Goal: Information Seeking & Learning: Learn about a topic

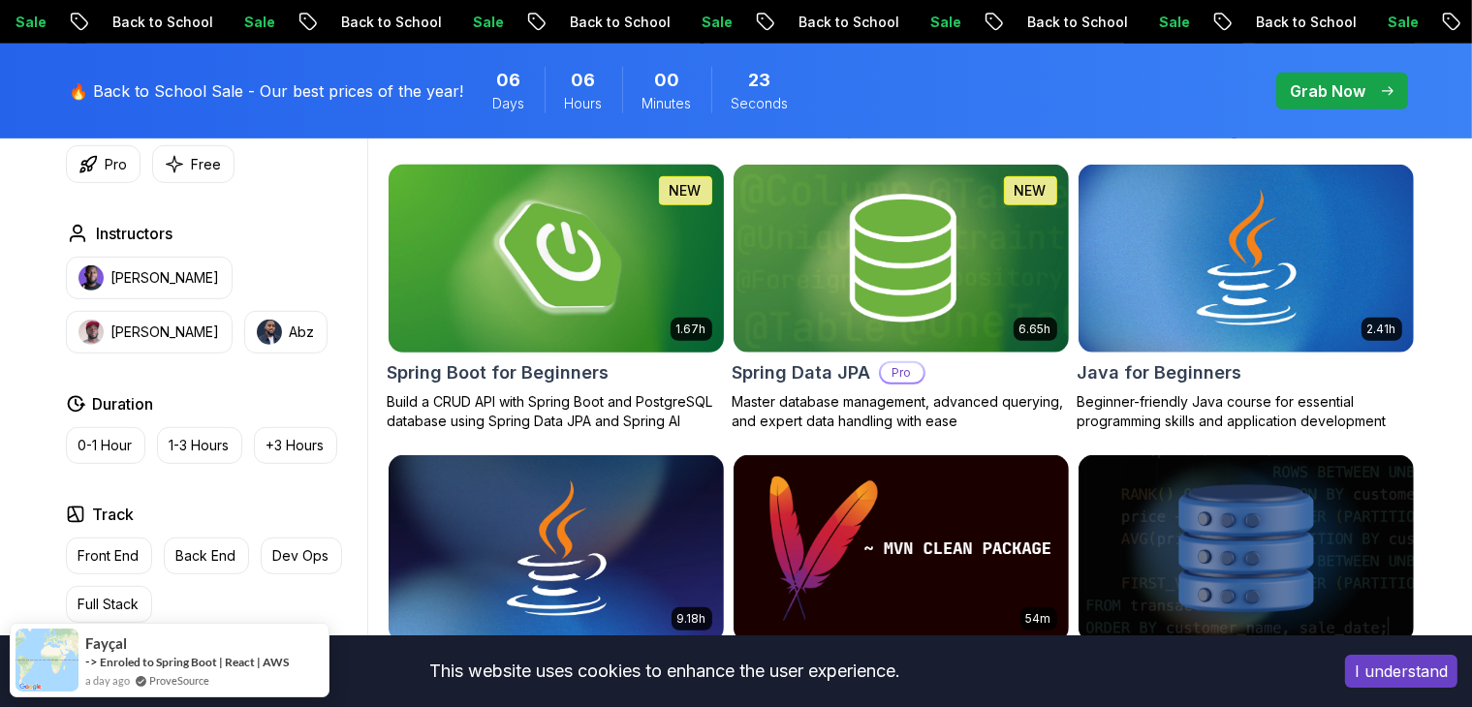
scroll to position [872, 0]
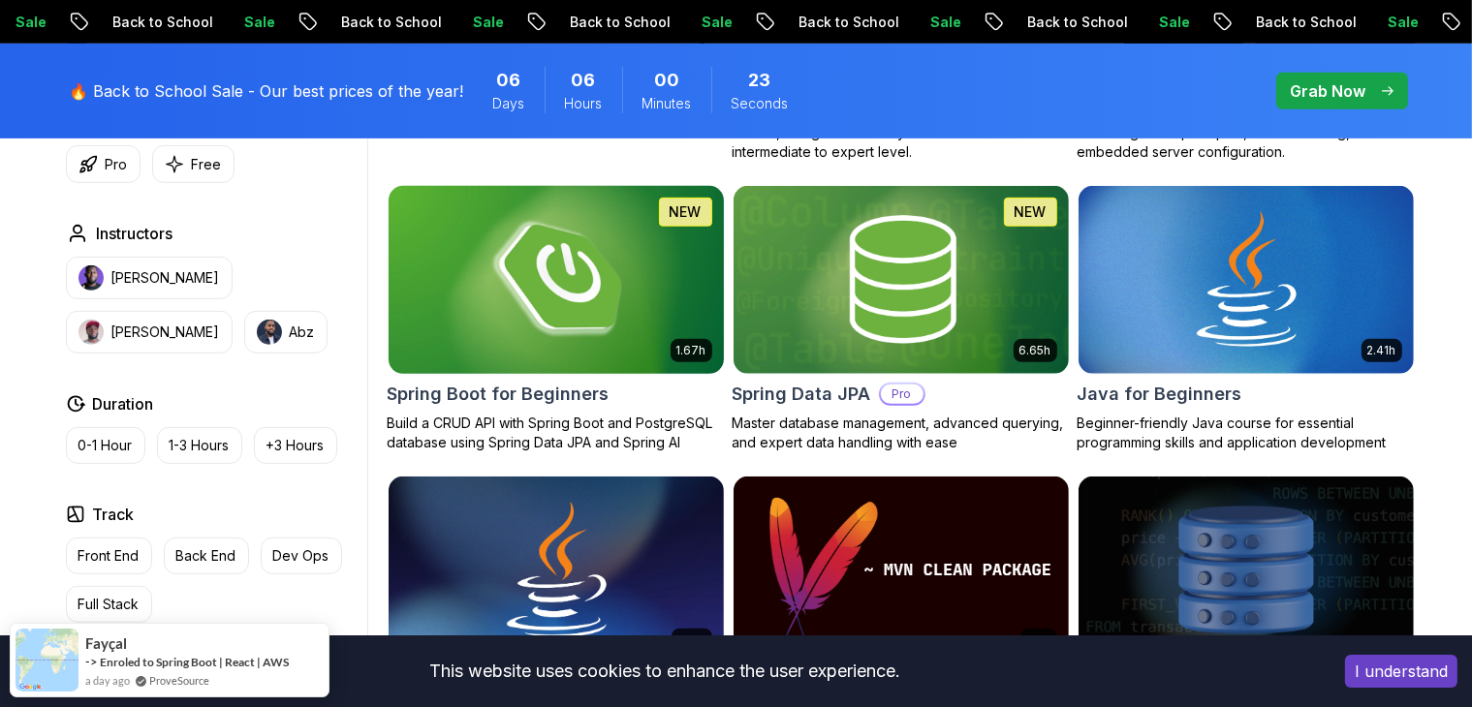
click at [609, 279] on img at bounding box center [556, 279] width 352 height 197
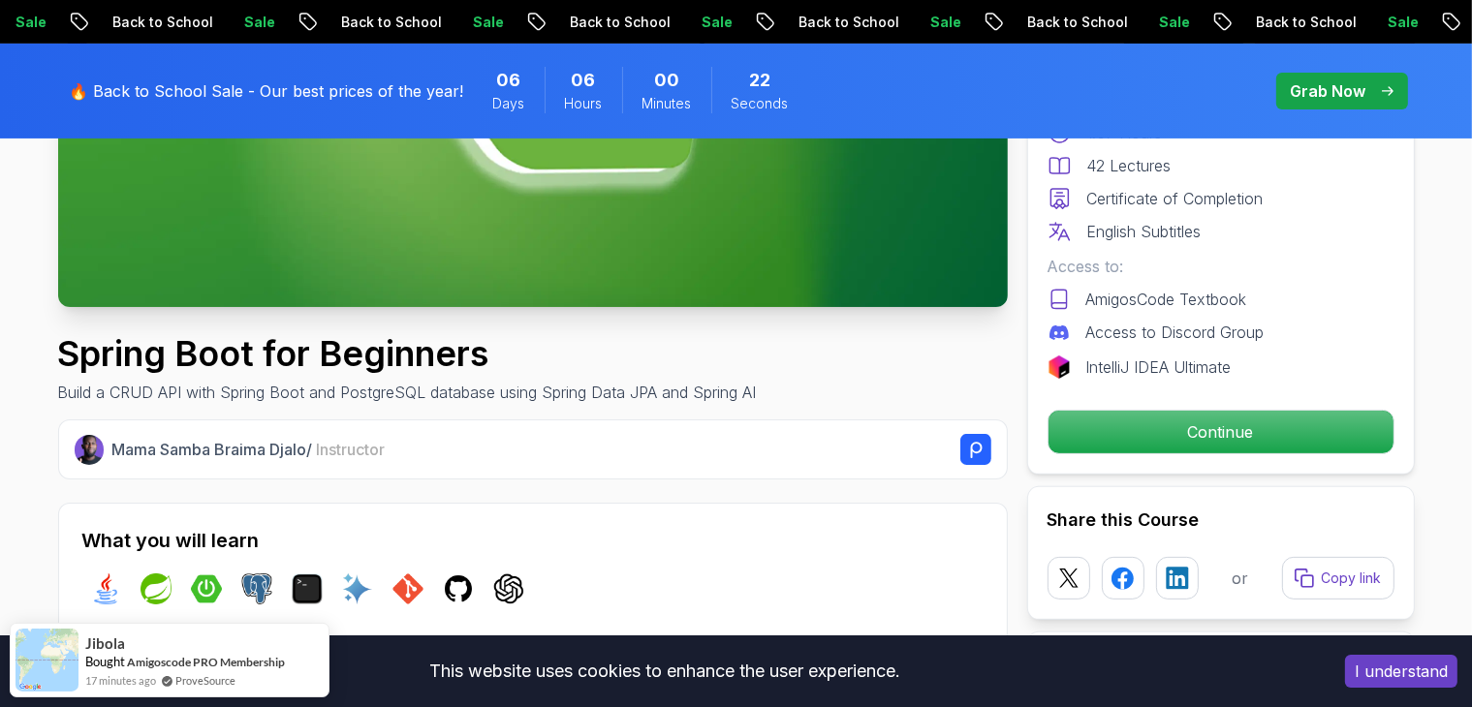
scroll to position [581, 0]
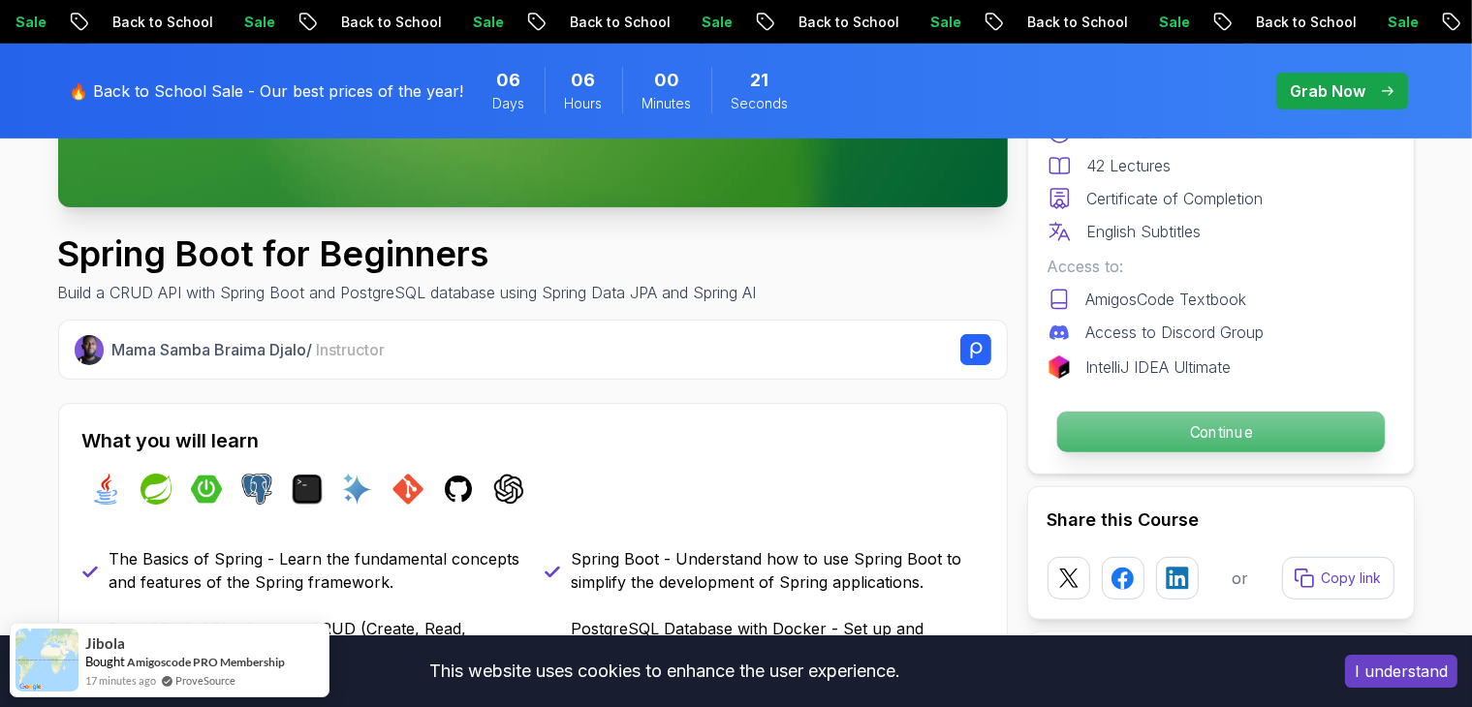
click at [1153, 426] on p "Continue" at bounding box center [1219, 432] width 327 height 41
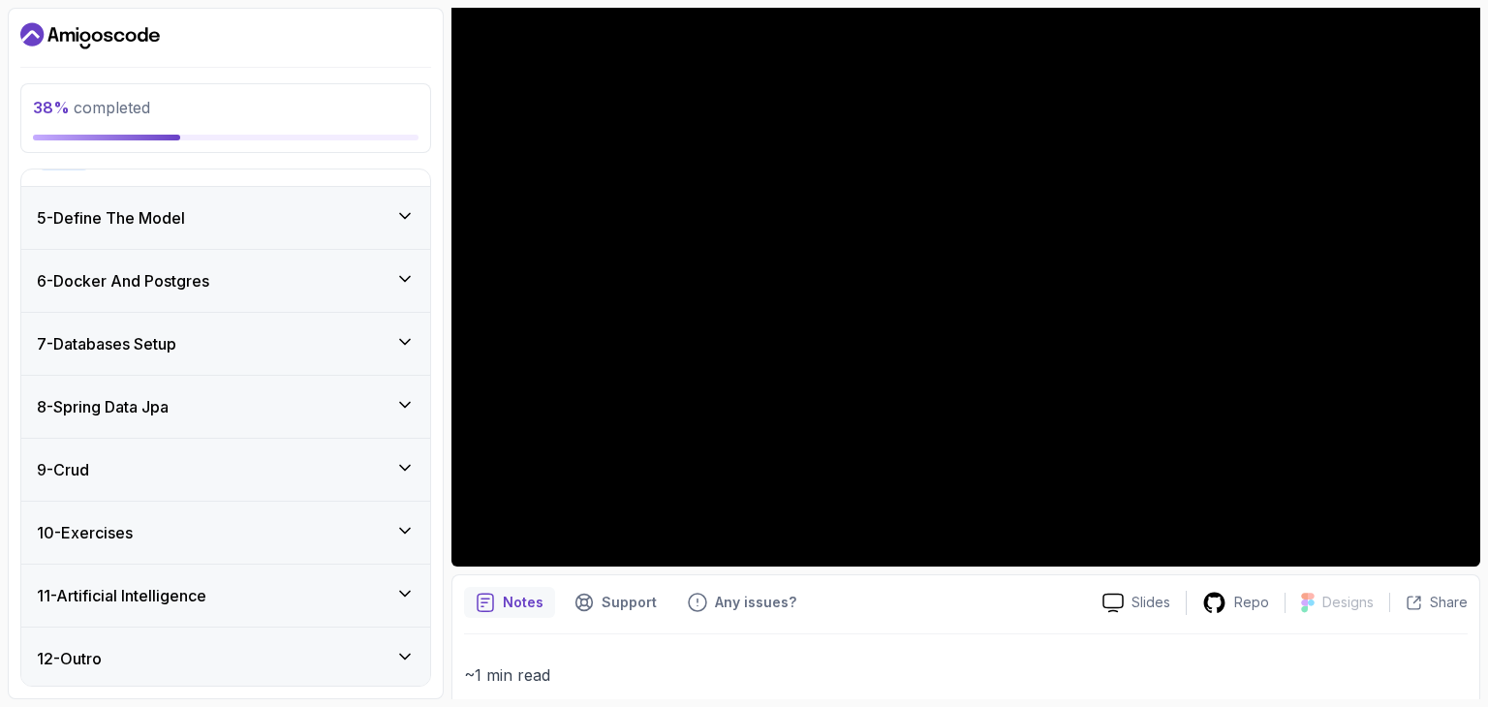
scroll to position [263, 0]
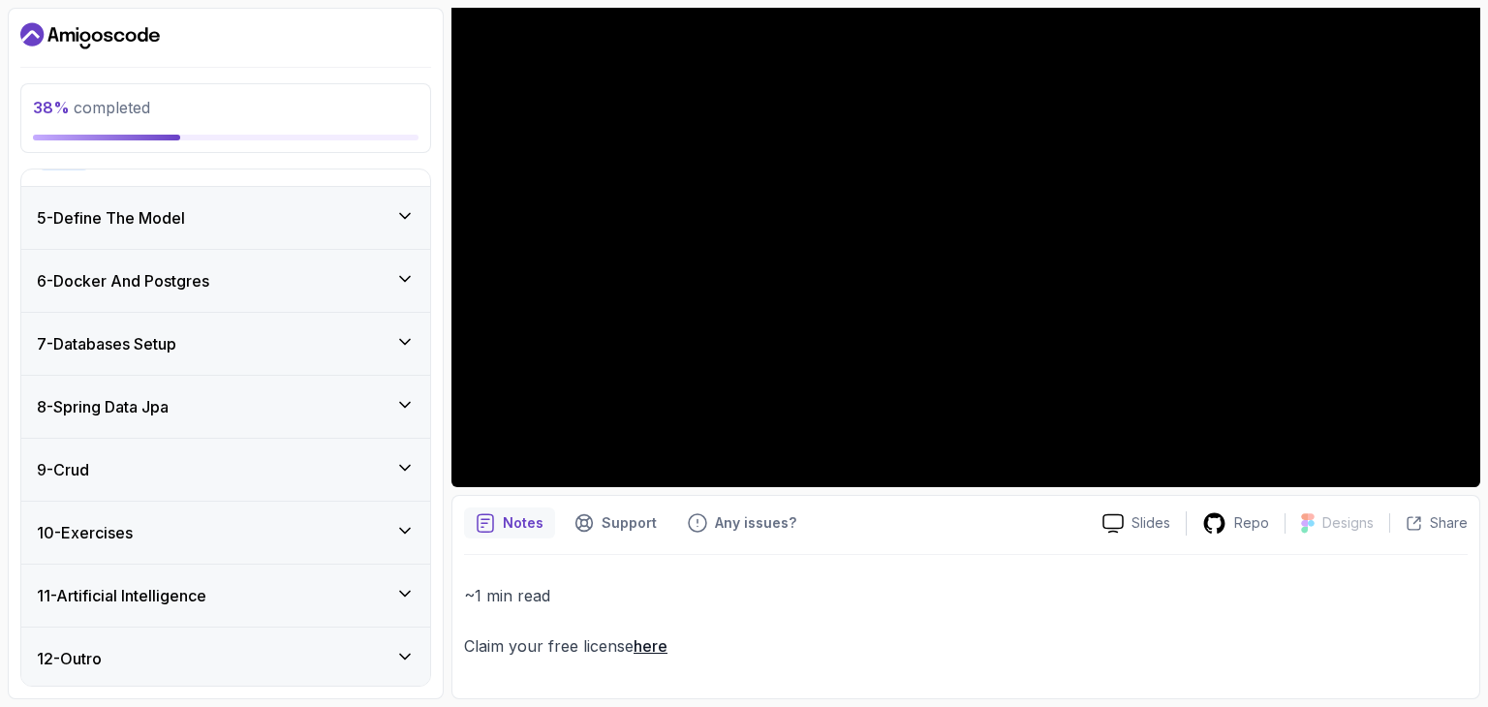
click at [58, 661] on h3 "12 - Outro" at bounding box center [69, 658] width 65 height 23
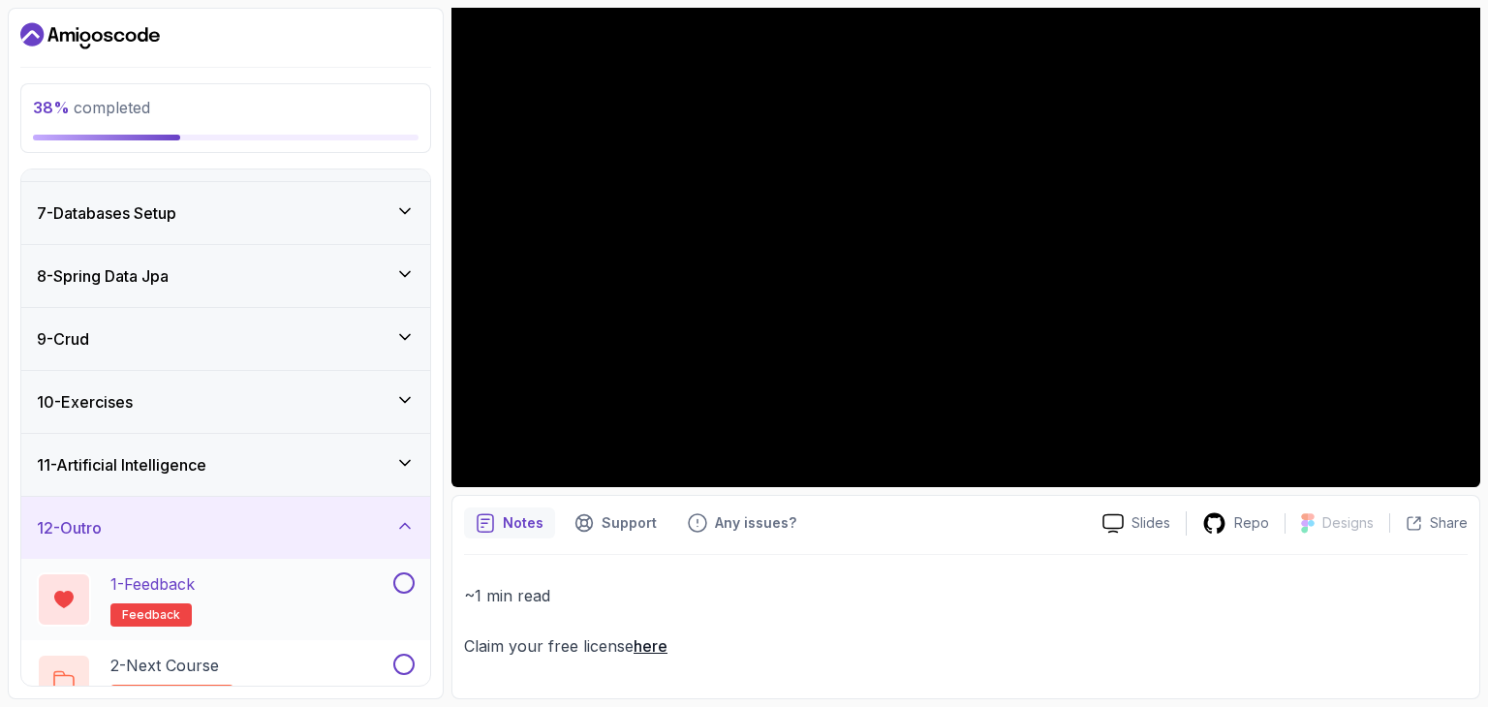
scroll to position [397, 0]
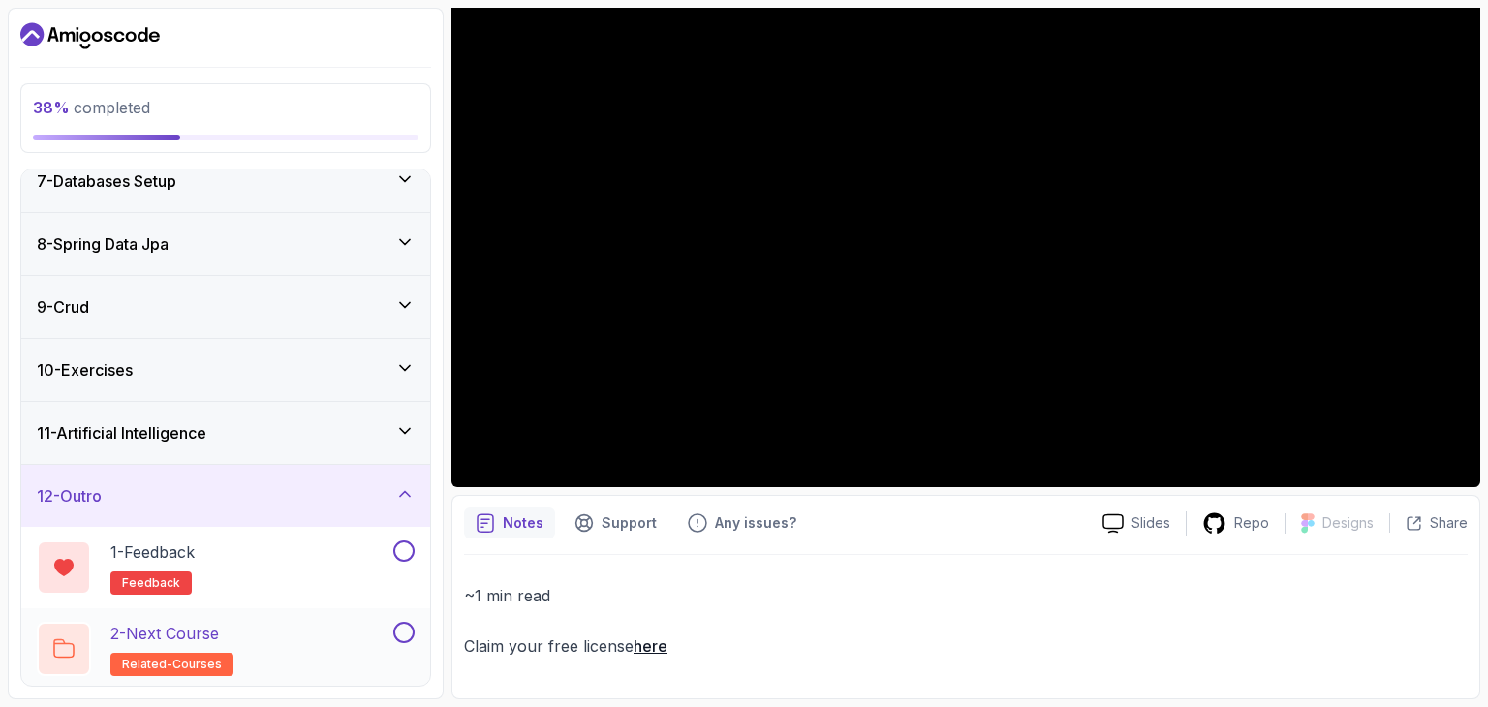
click at [174, 647] on h2 "2 - Next Course related-courses" at bounding box center [171, 649] width 123 height 54
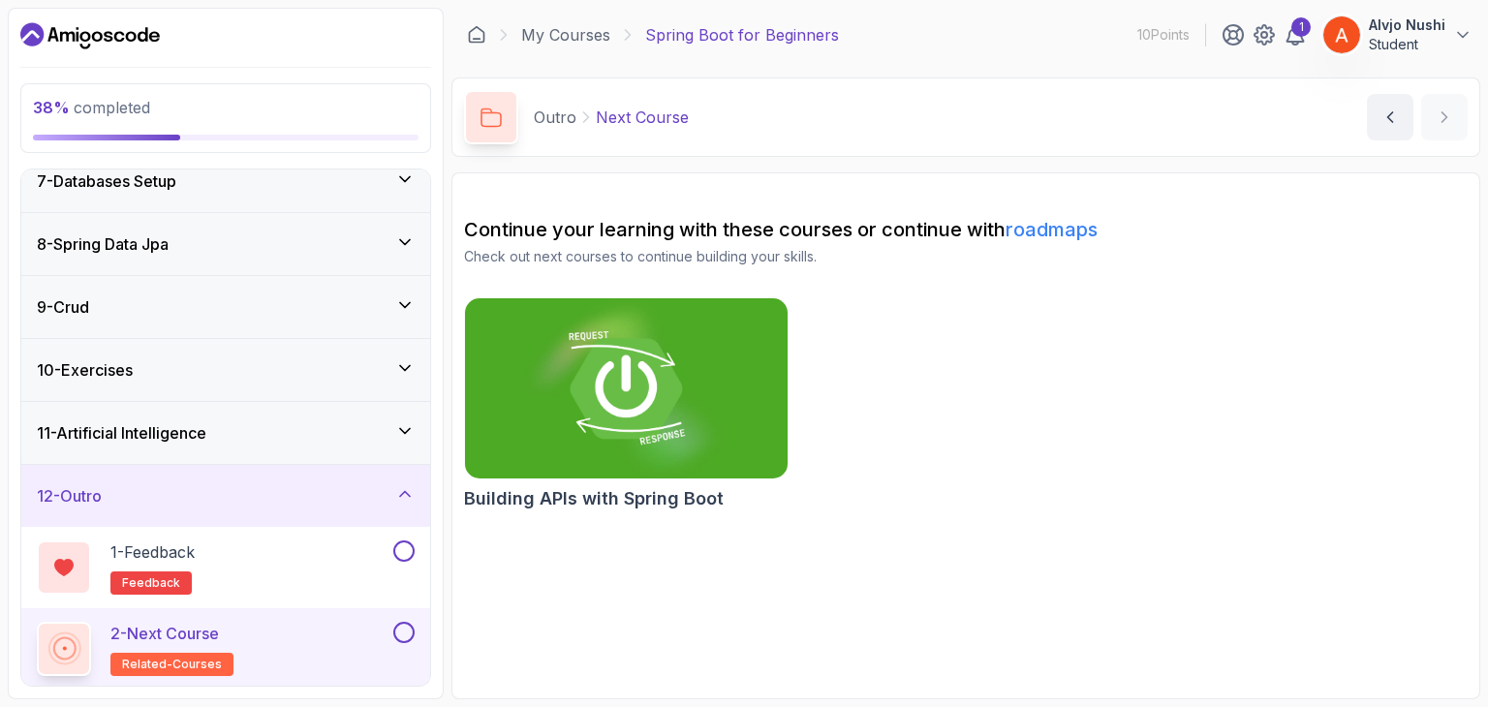
click at [668, 375] on img at bounding box center [626, 389] width 338 height 190
click at [629, 372] on img at bounding box center [626, 389] width 338 height 190
click at [1077, 224] on link "roadmaps" at bounding box center [1052, 229] width 92 height 23
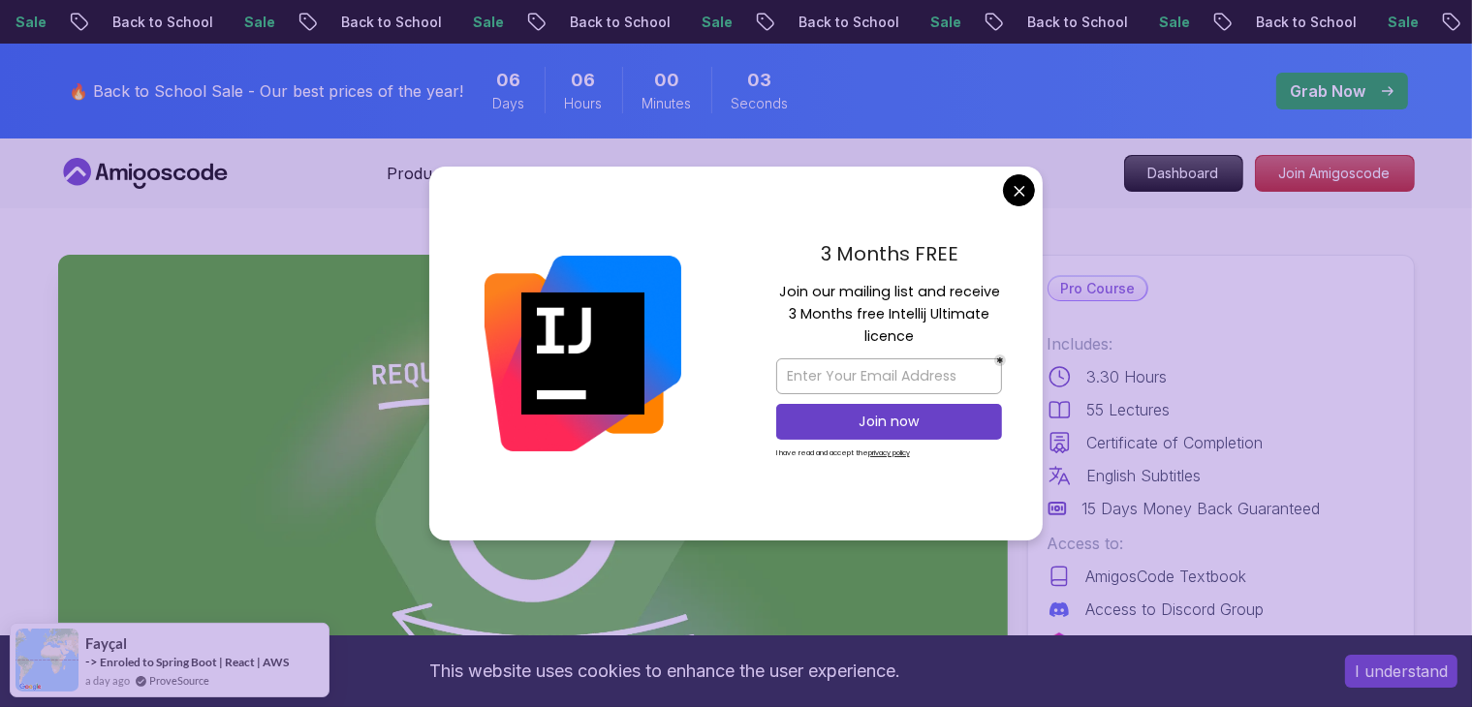
click at [1014, 214] on div "3 Months FREE Join our mailing list and receive 3 Months free Intellij Ultimate…" at bounding box center [888, 354] width 307 height 374
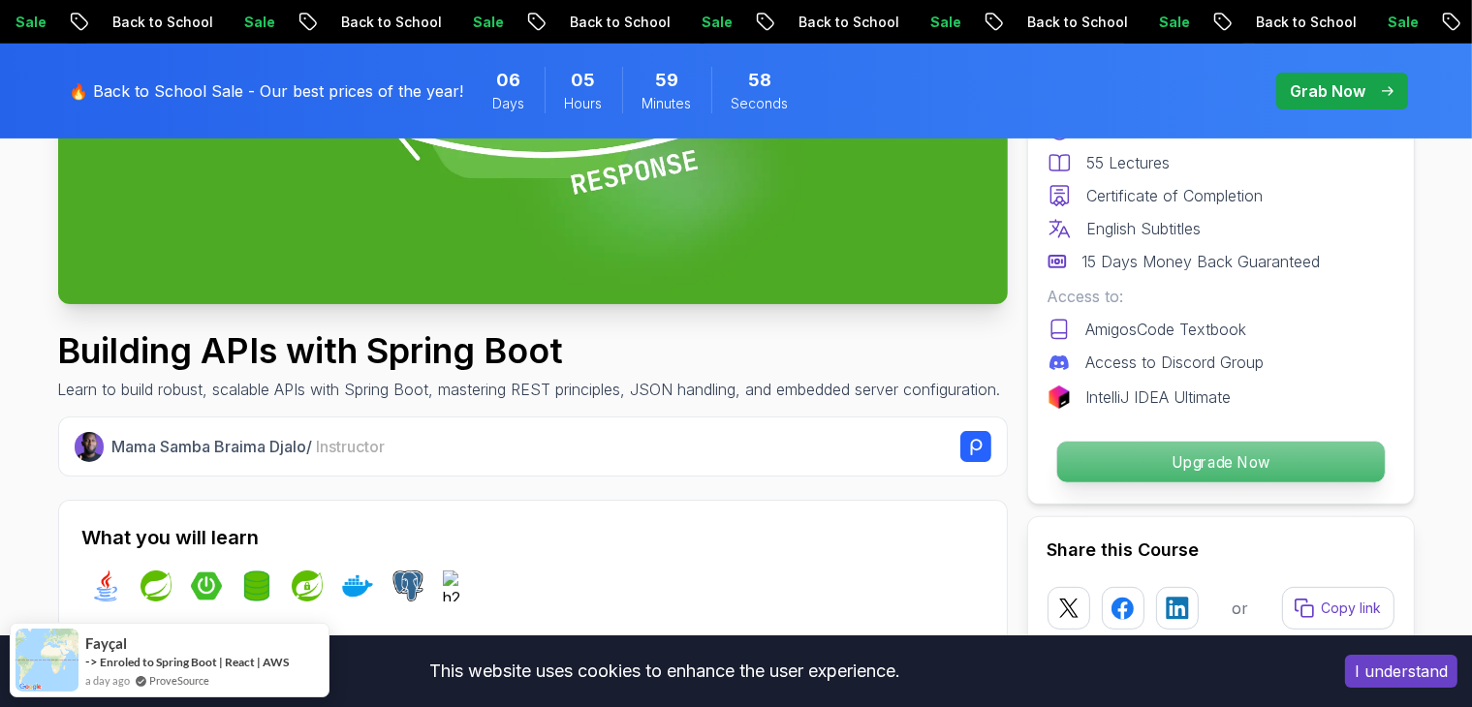
click at [1108, 450] on p "Upgrade Now" at bounding box center [1219, 462] width 327 height 41
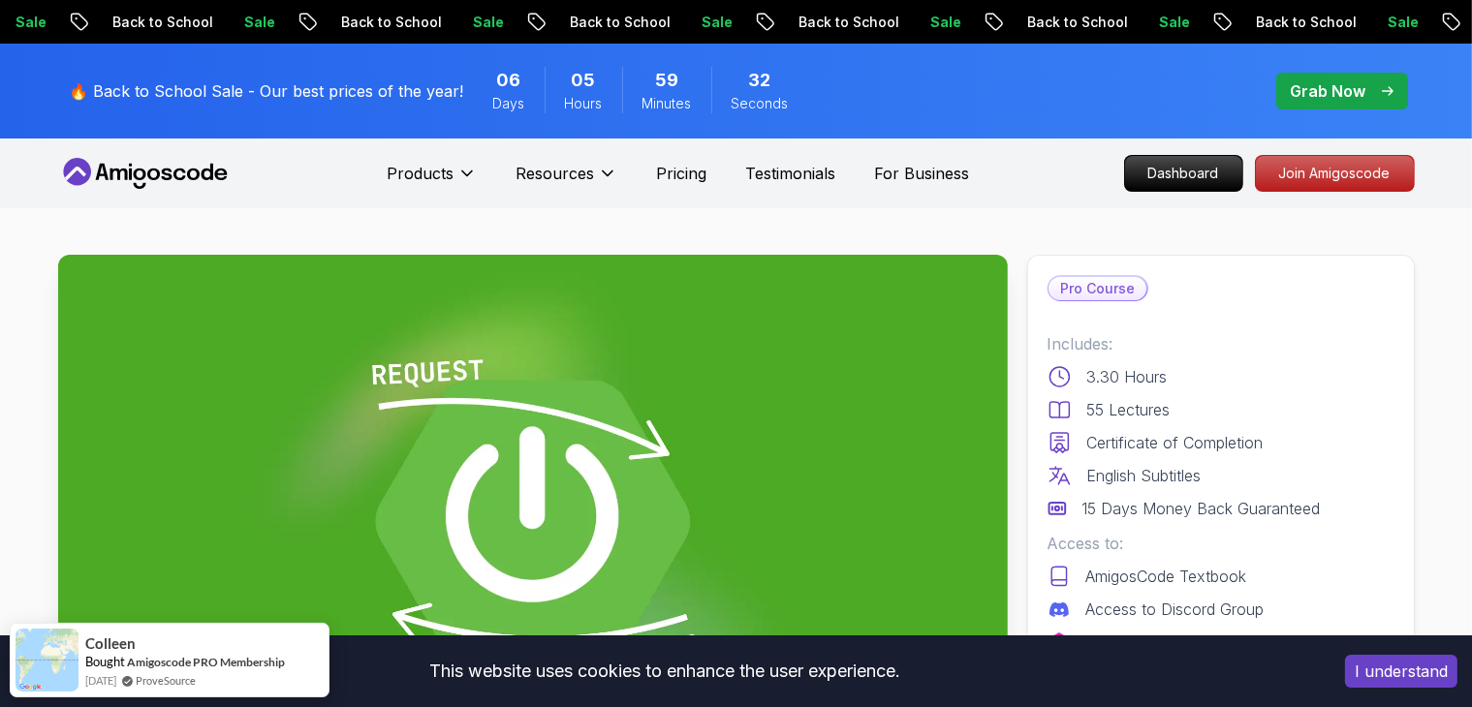
click at [1367, 91] on div "Grab Now" at bounding box center [1341, 90] width 103 height 23
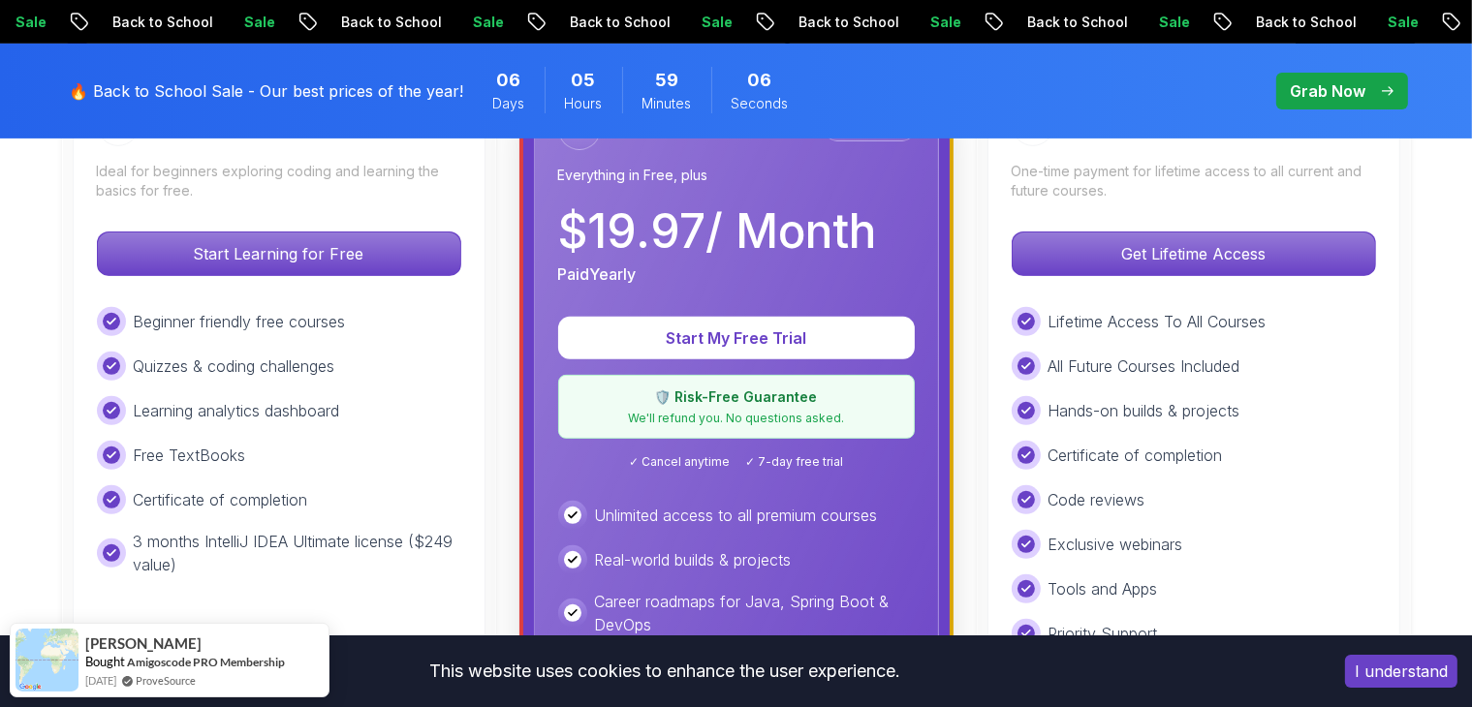
scroll to position [581, 0]
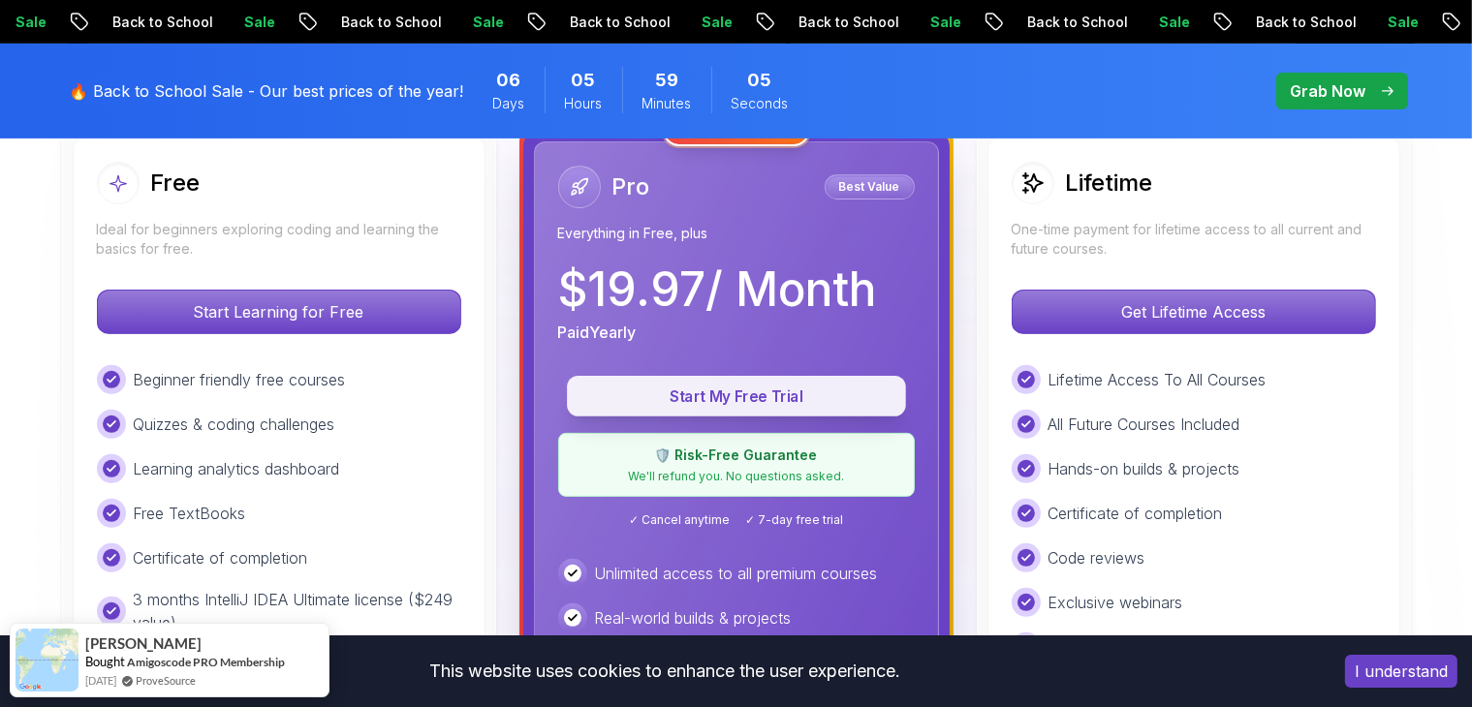
click at [744, 412] on button "Start My Free Trial" at bounding box center [736, 396] width 339 height 41
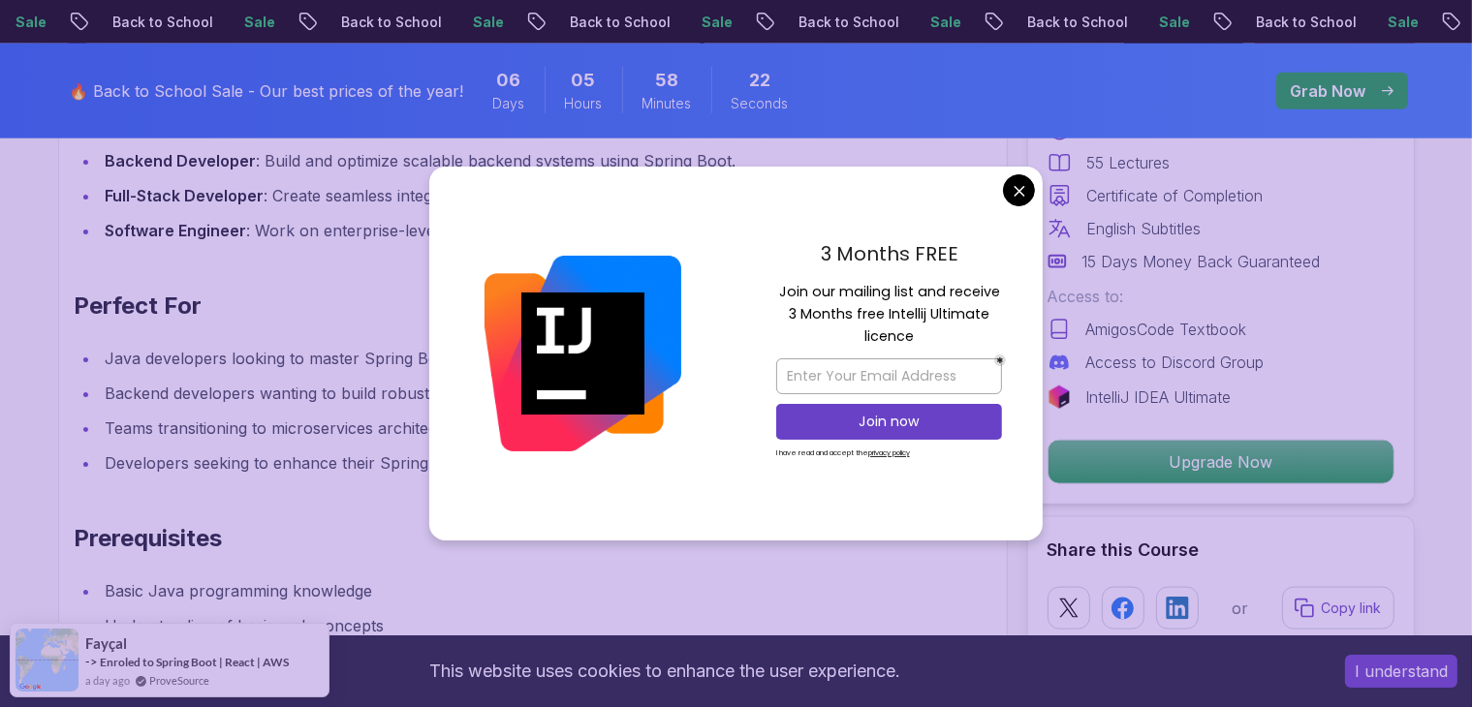
scroll to position [2256, 0]
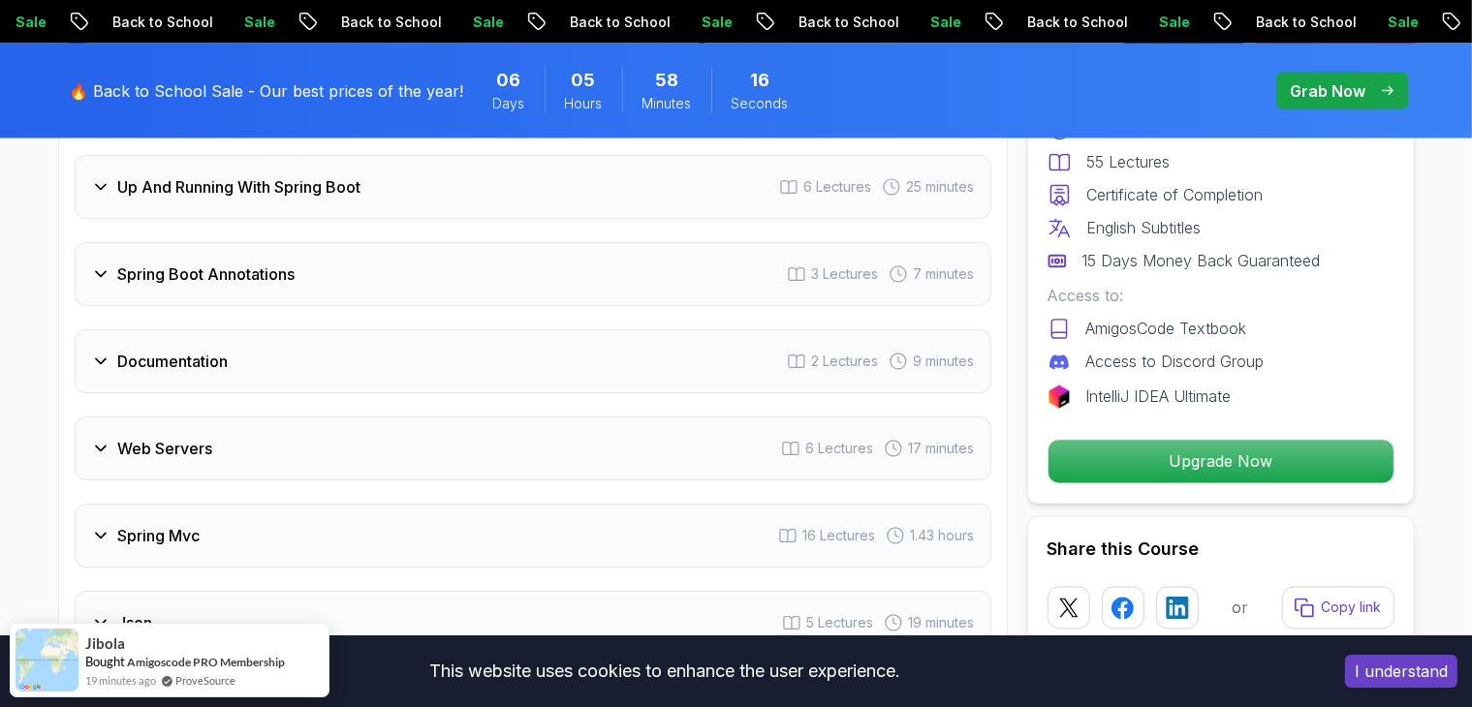
scroll to position [3470, 0]
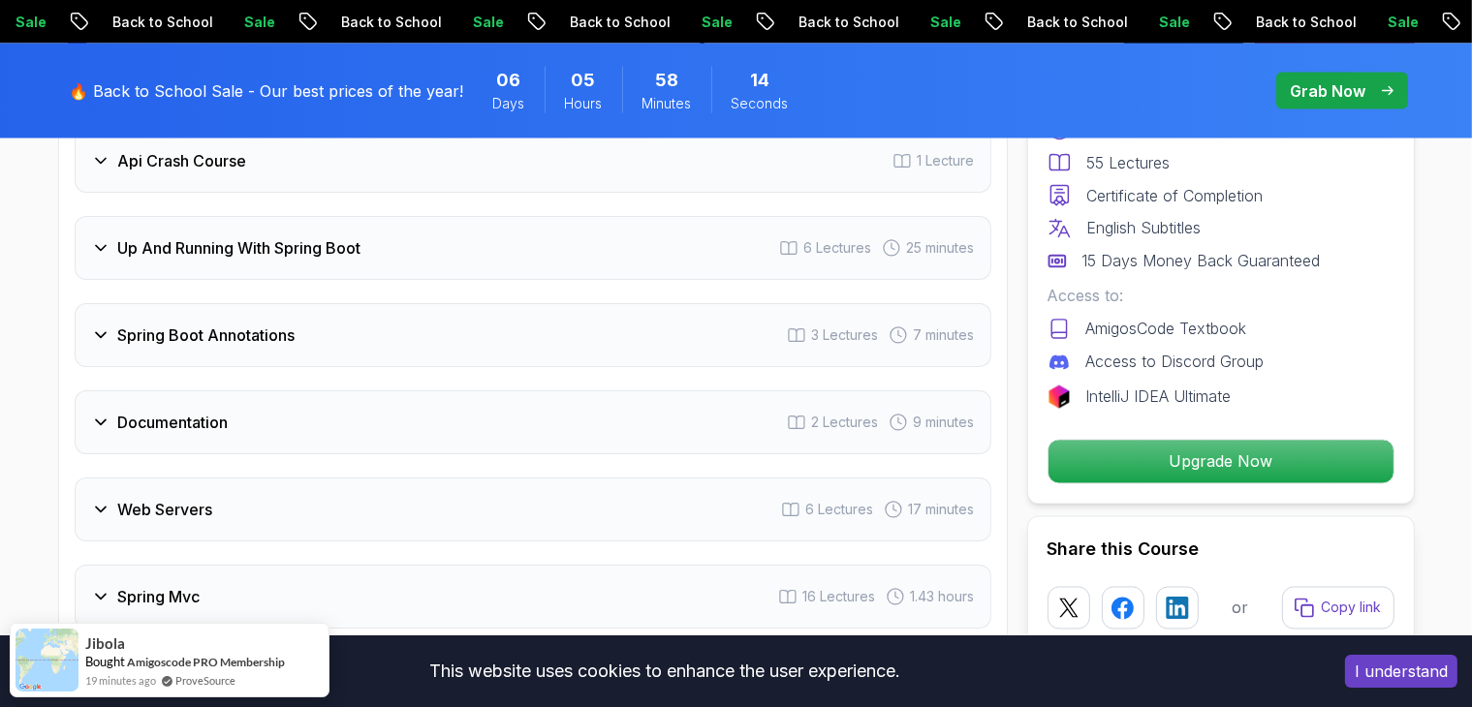
click at [147, 324] on h3 "Spring Boot Annotations" at bounding box center [206, 335] width 177 height 23
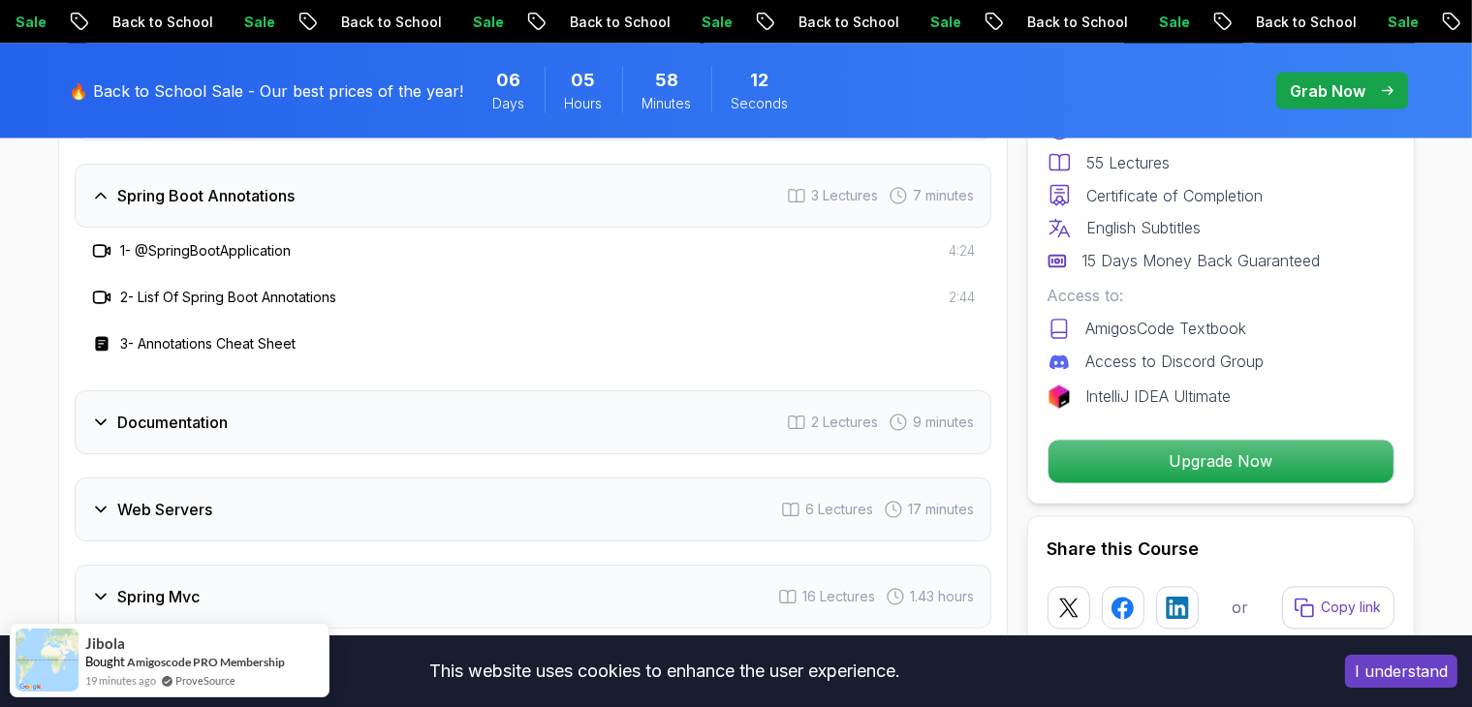
click at [147, 398] on div "Documentation 2 Lectures 9 minutes" at bounding box center [533, 422] width 916 height 64
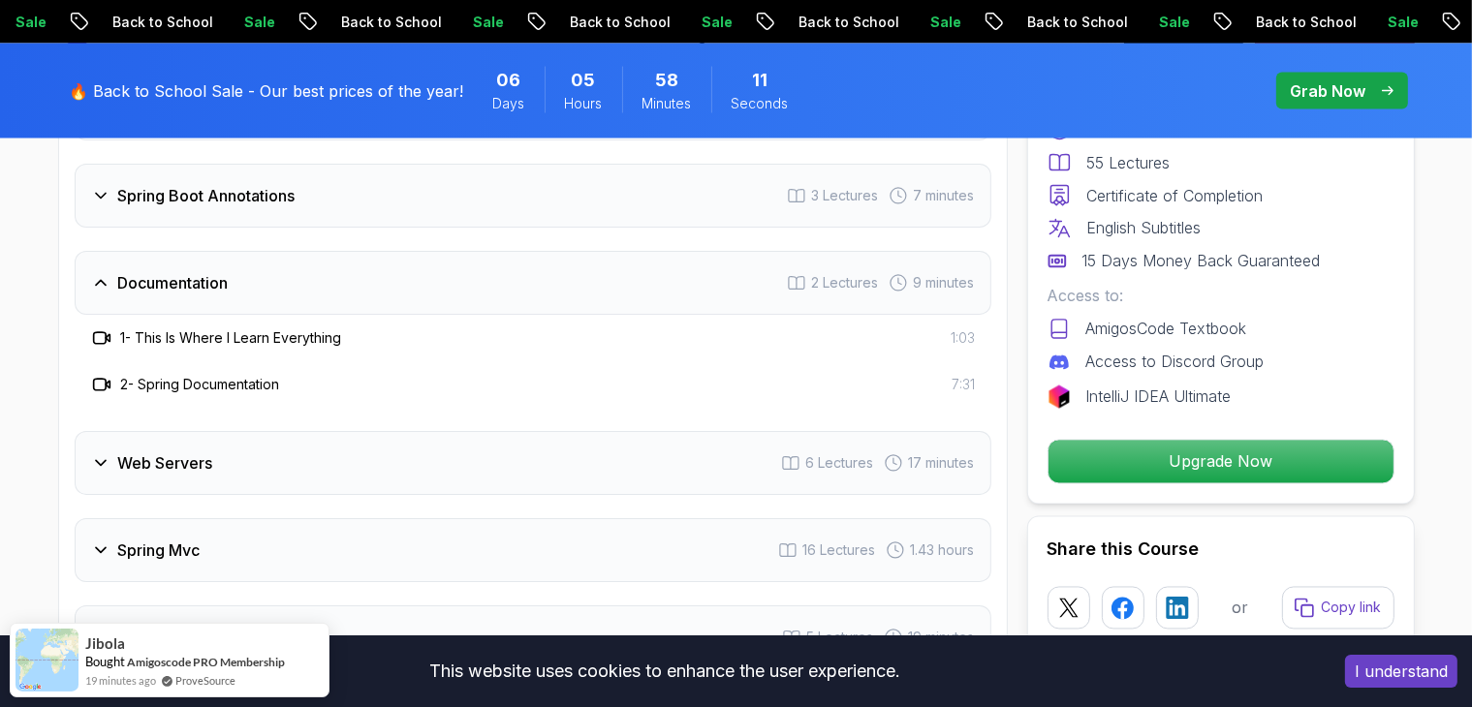
click at [139, 451] on h3 "Web Servers" at bounding box center [165, 462] width 95 height 23
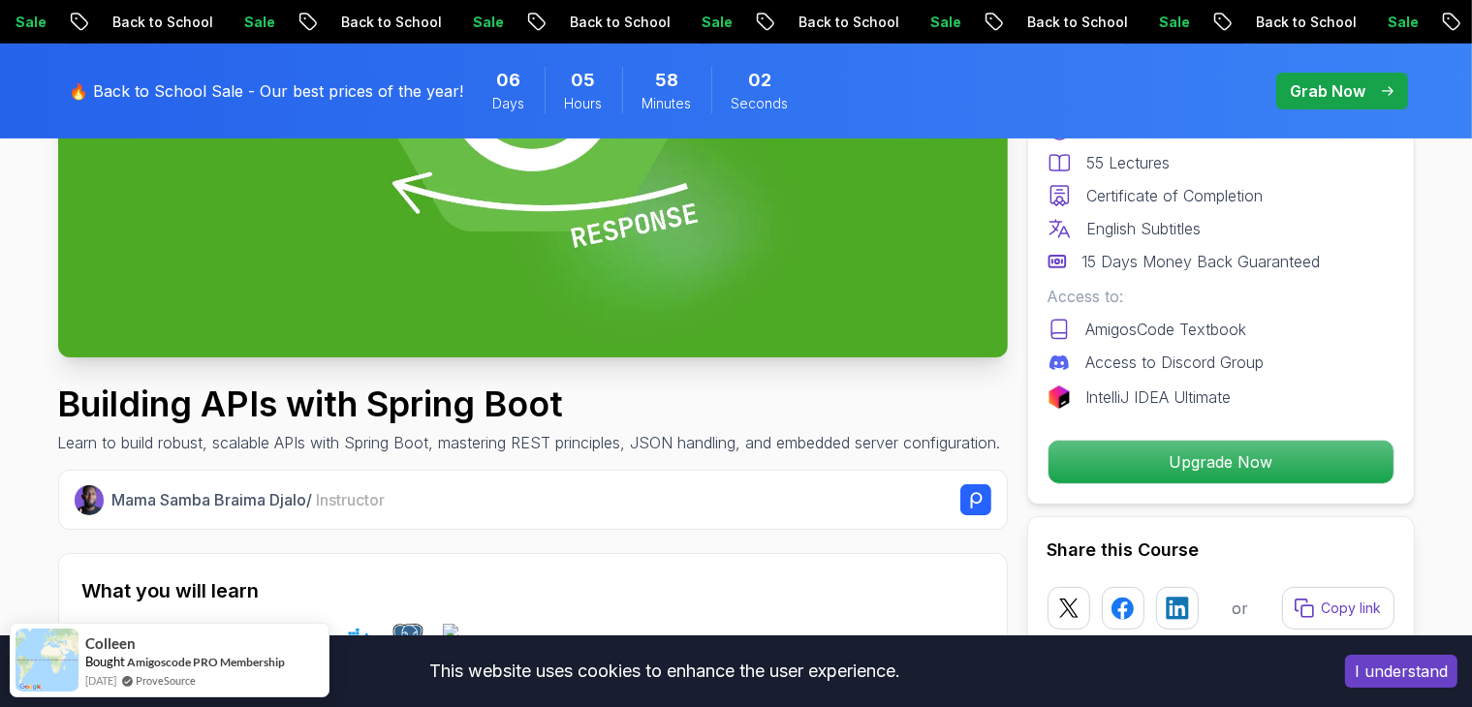
scroll to position [501, 0]
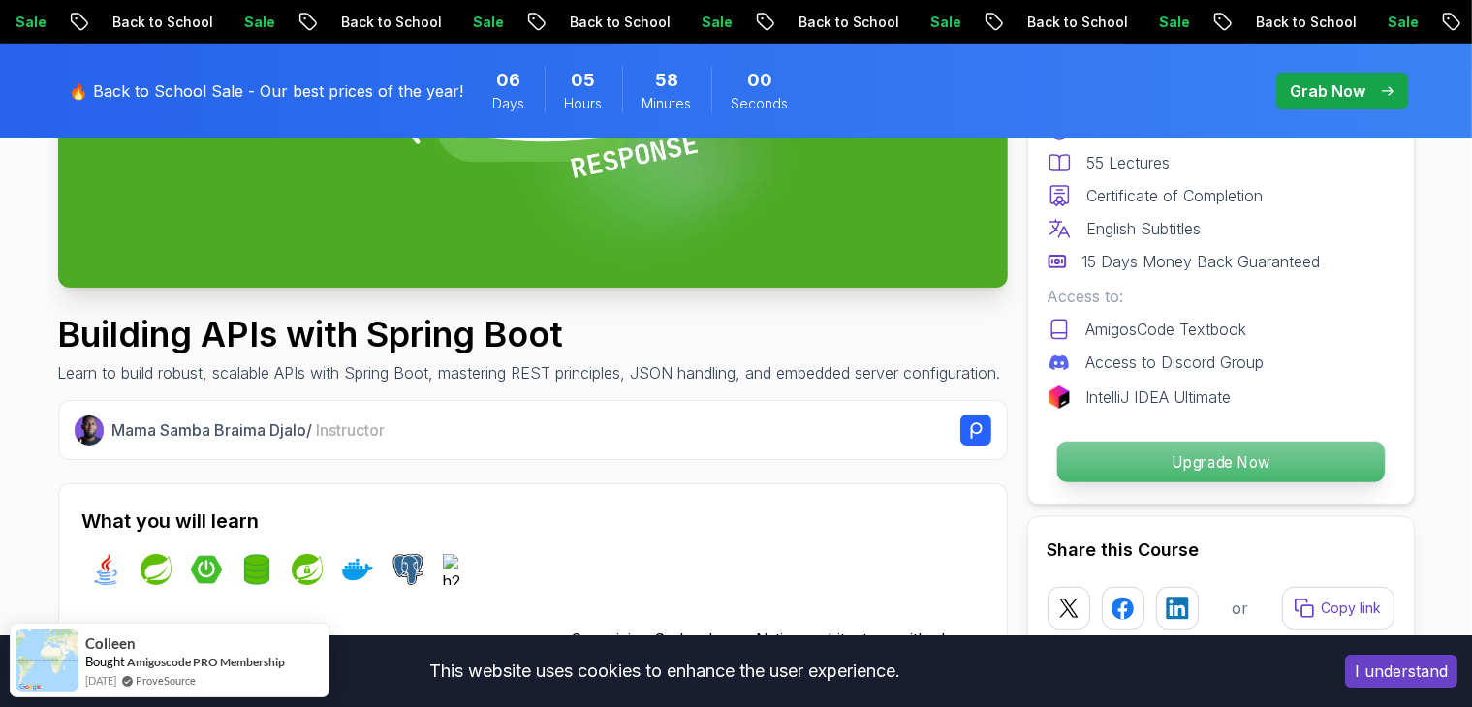
click at [1128, 465] on p "Upgrade Now" at bounding box center [1219, 462] width 327 height 41
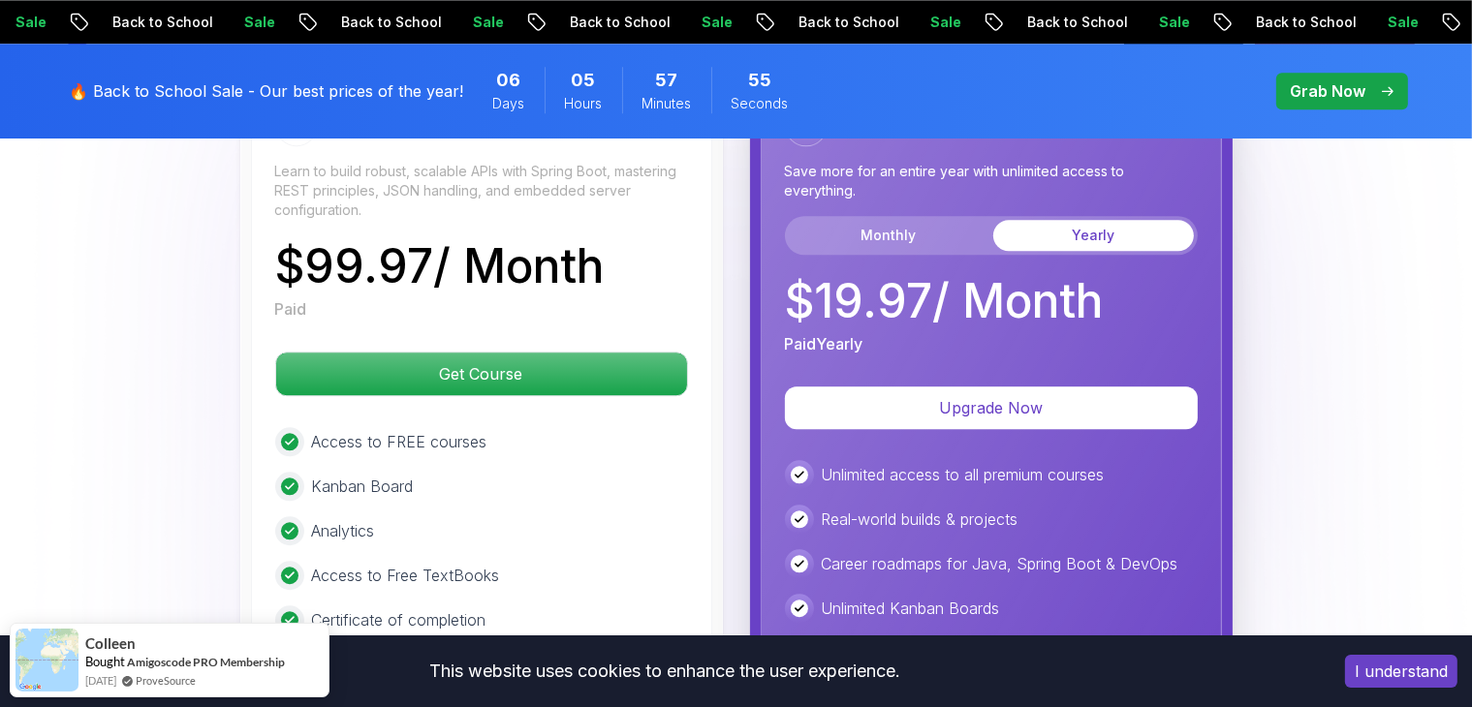
scroll to position [4869, 0]
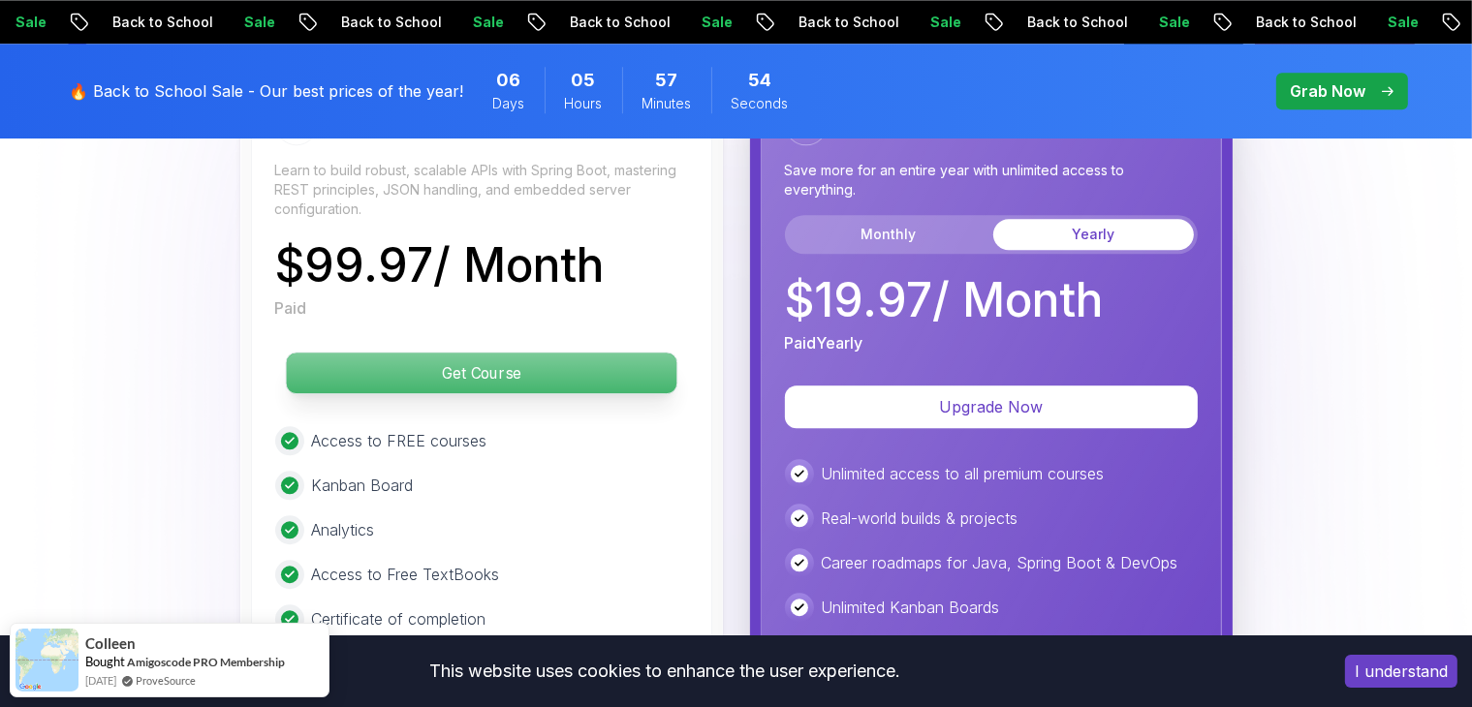
click at [444, 353] on p "Get Course" at bounding box center [481, 373] width 390 height 41
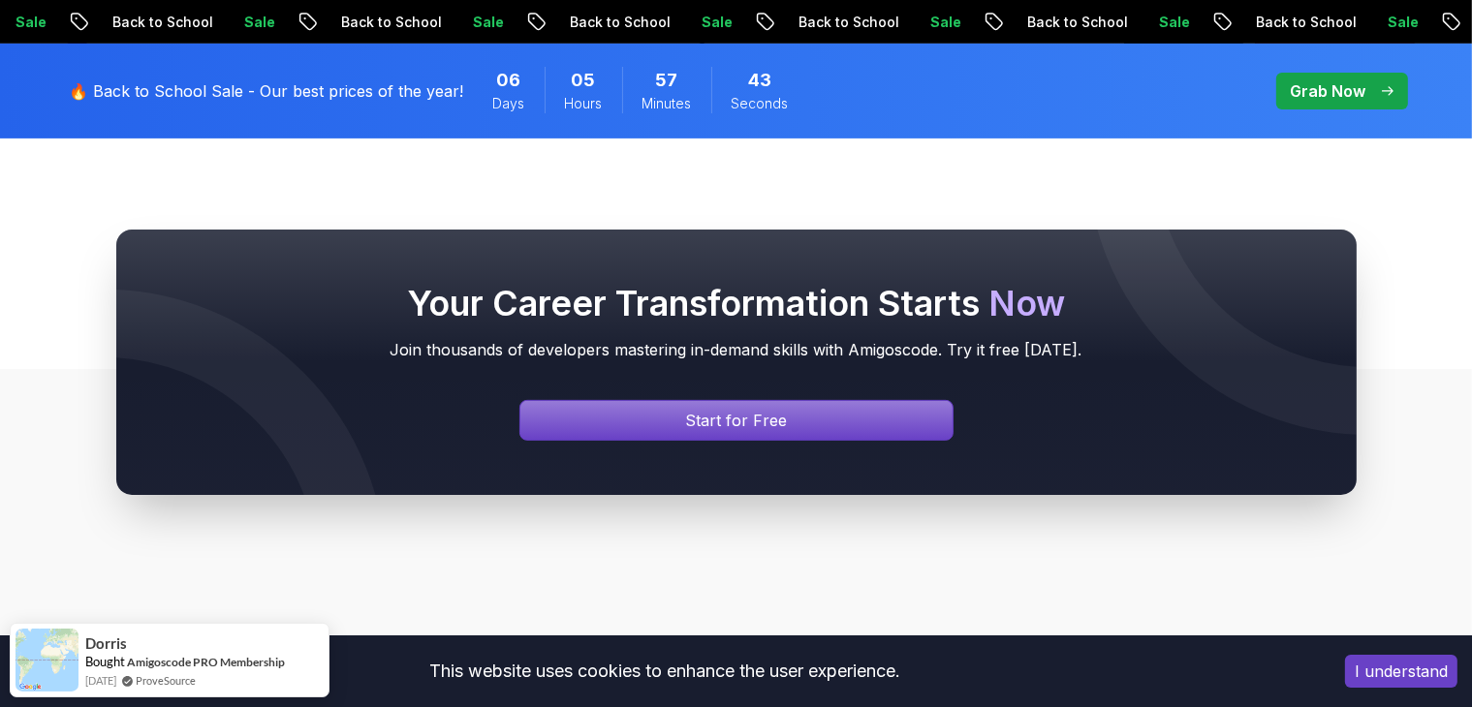
scroll to position [717, 0]
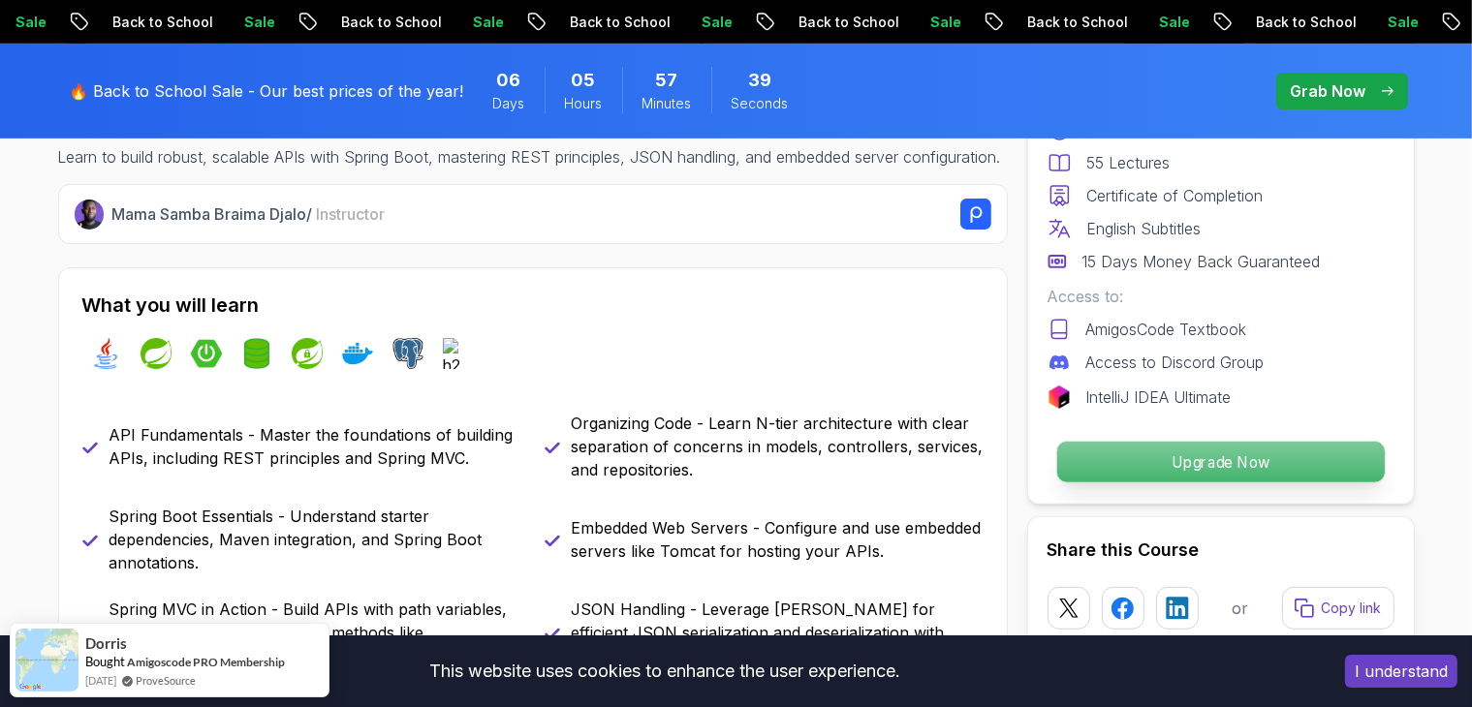
click at [1266, 455] on p "Upgrade Now" at bounding box center [1219, 462] width 327 height 41
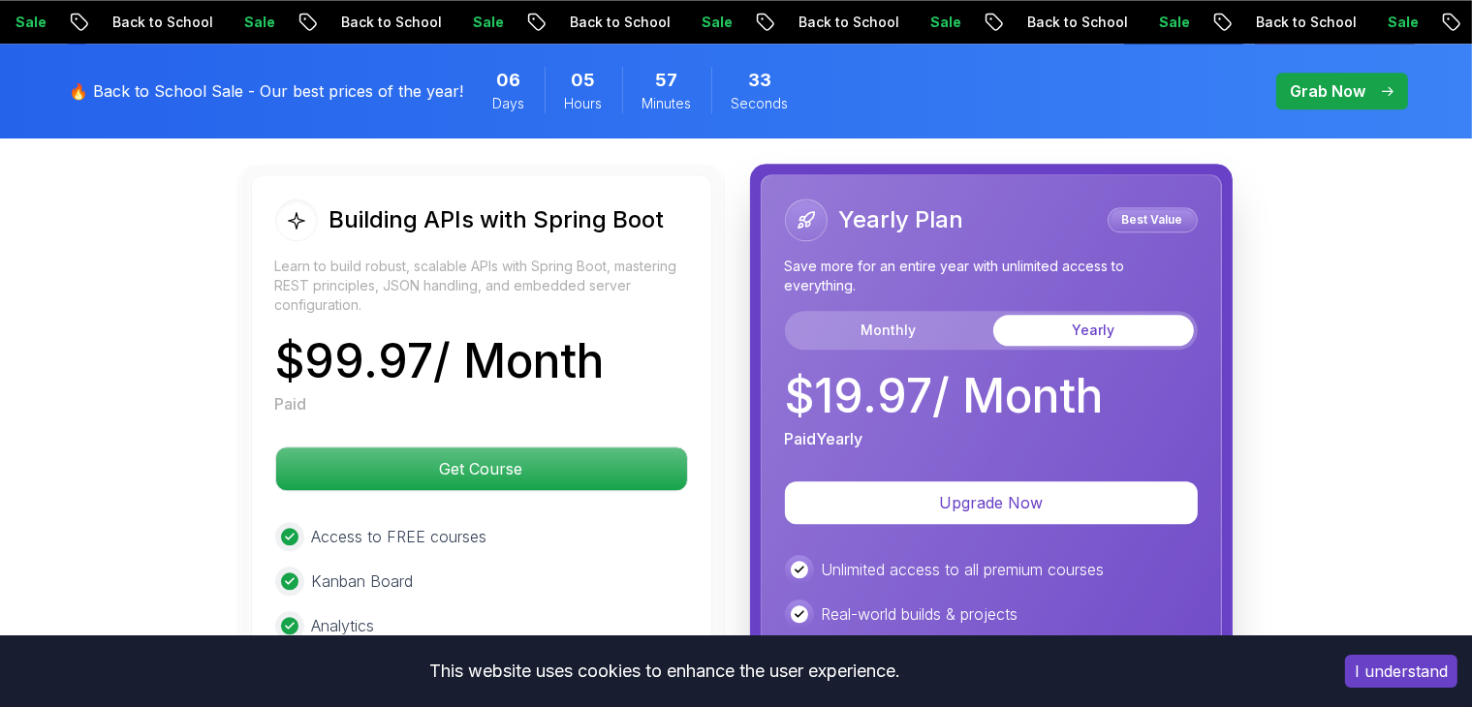
scroll to position [4633, 0]
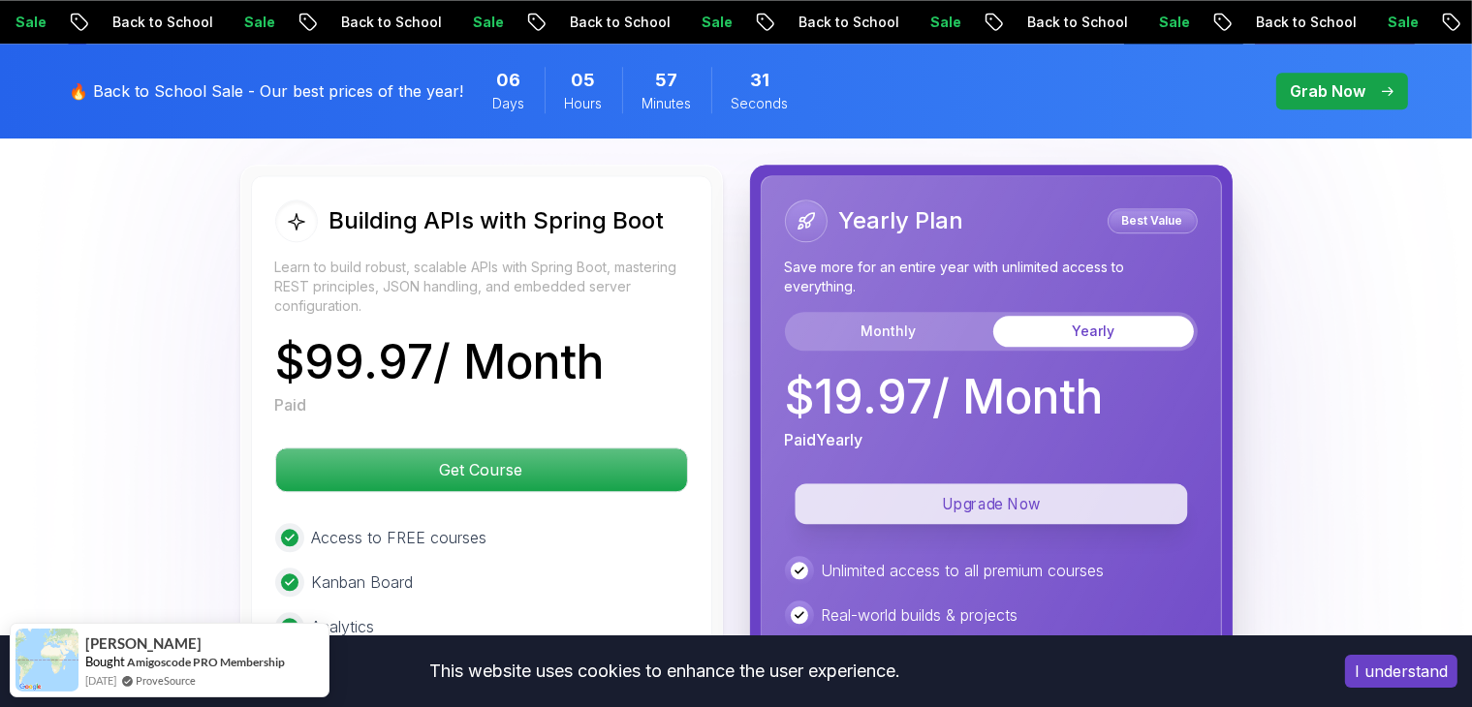
click at [898, 483] on p "Upgrade Now" at bounding box center [990, 503] width 392 height 41
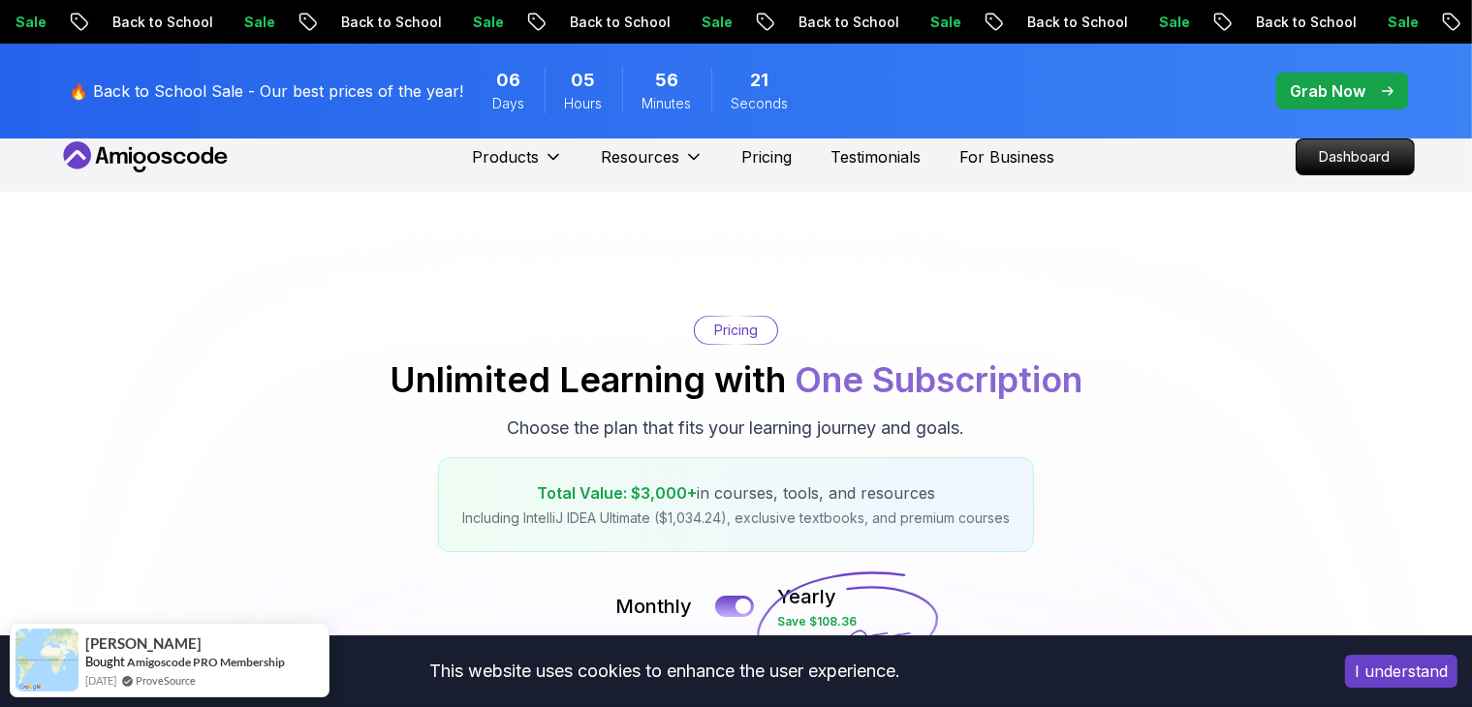
drag, startPoint x: 699, startPoint y: 317, endPoint x: 687, endPoint y: -15, distance: 331.5
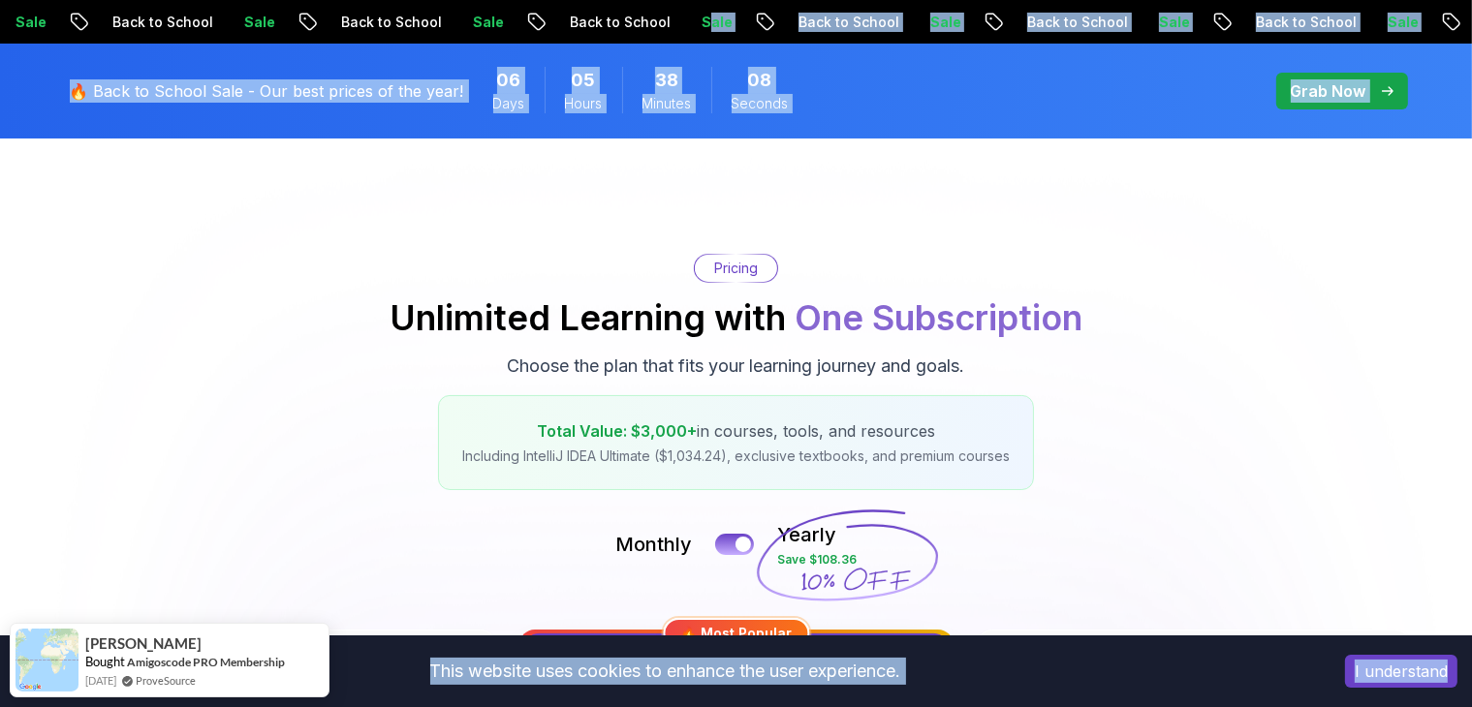
scroll to position [0, 0]
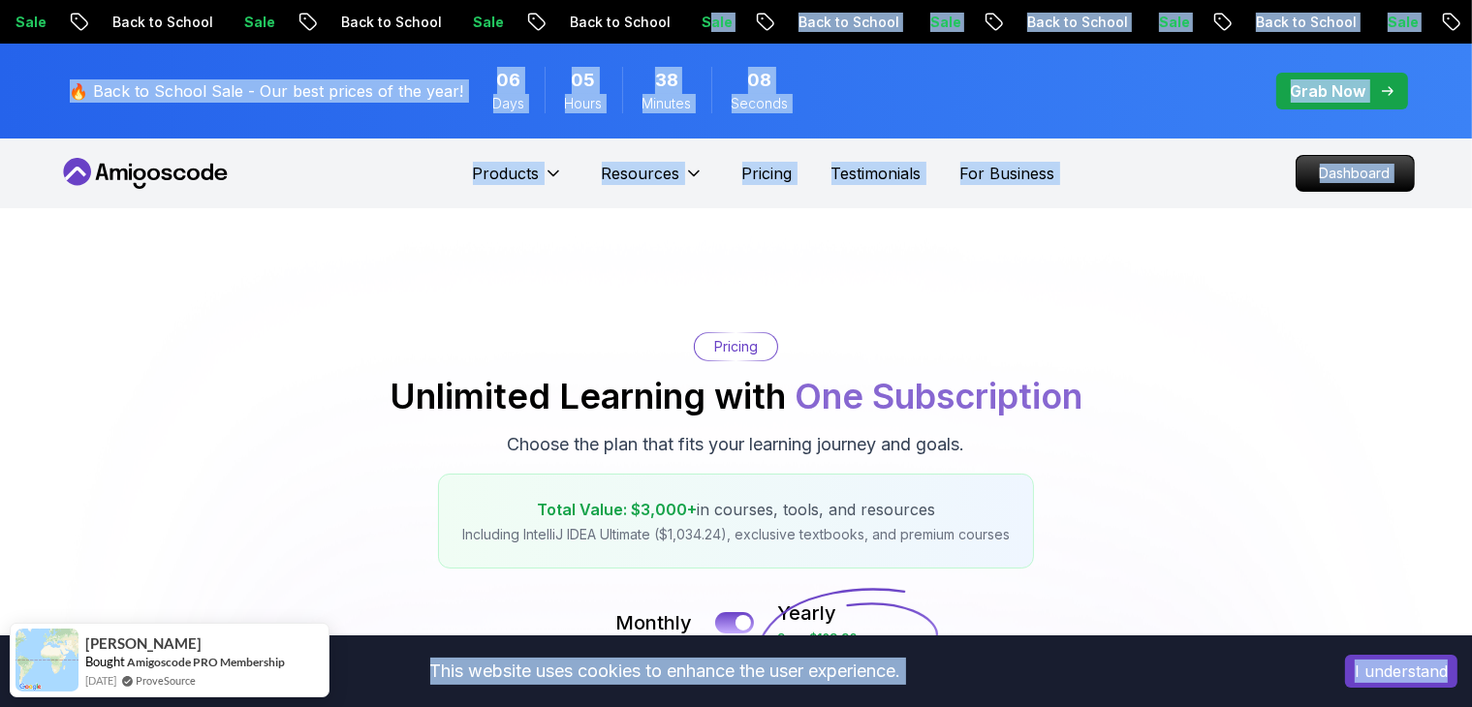
drag, startPoint x: 513, startPoint y: 96, endPoint x: 555, endPoint y: 225, distance: 135.4
click at [514, 96] on span "Days" at bounding box center [509, 103] width 32 height 19
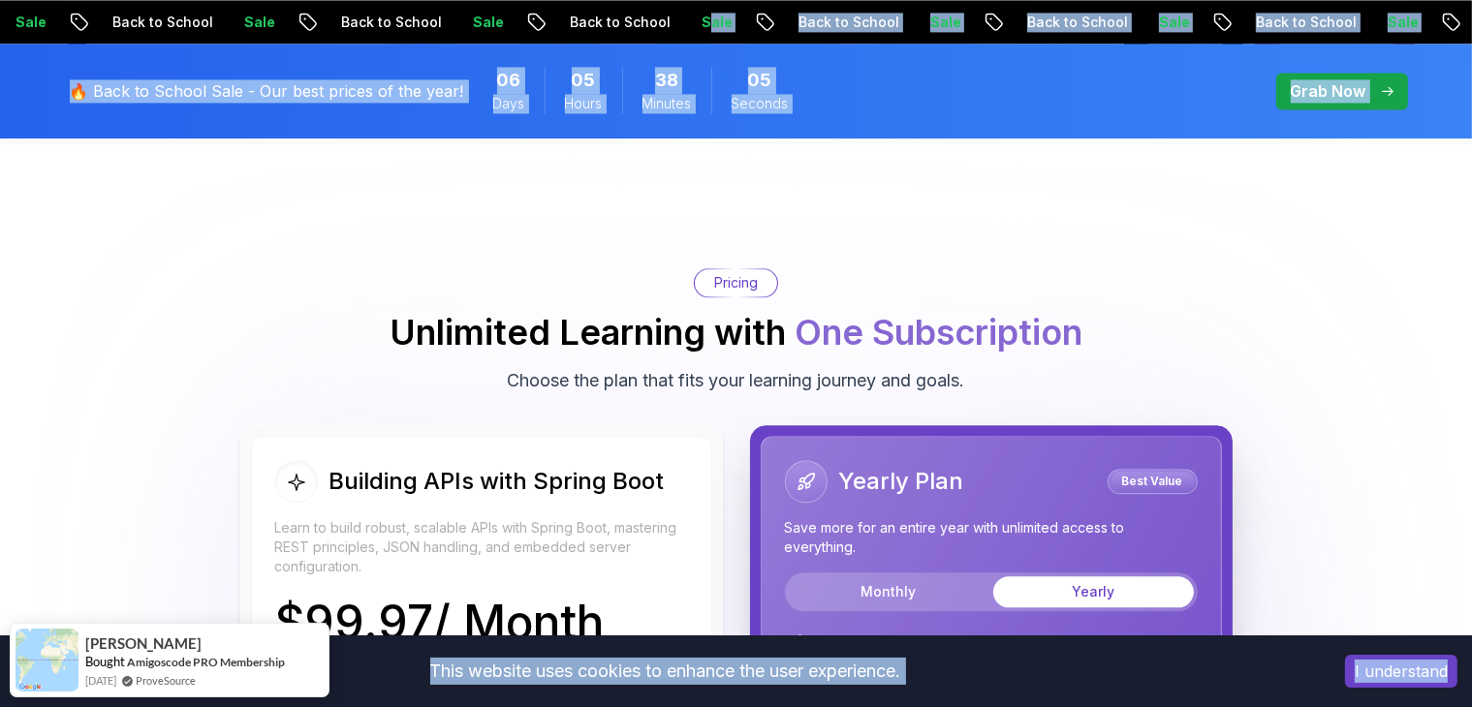
scroll to position [4633, 0]
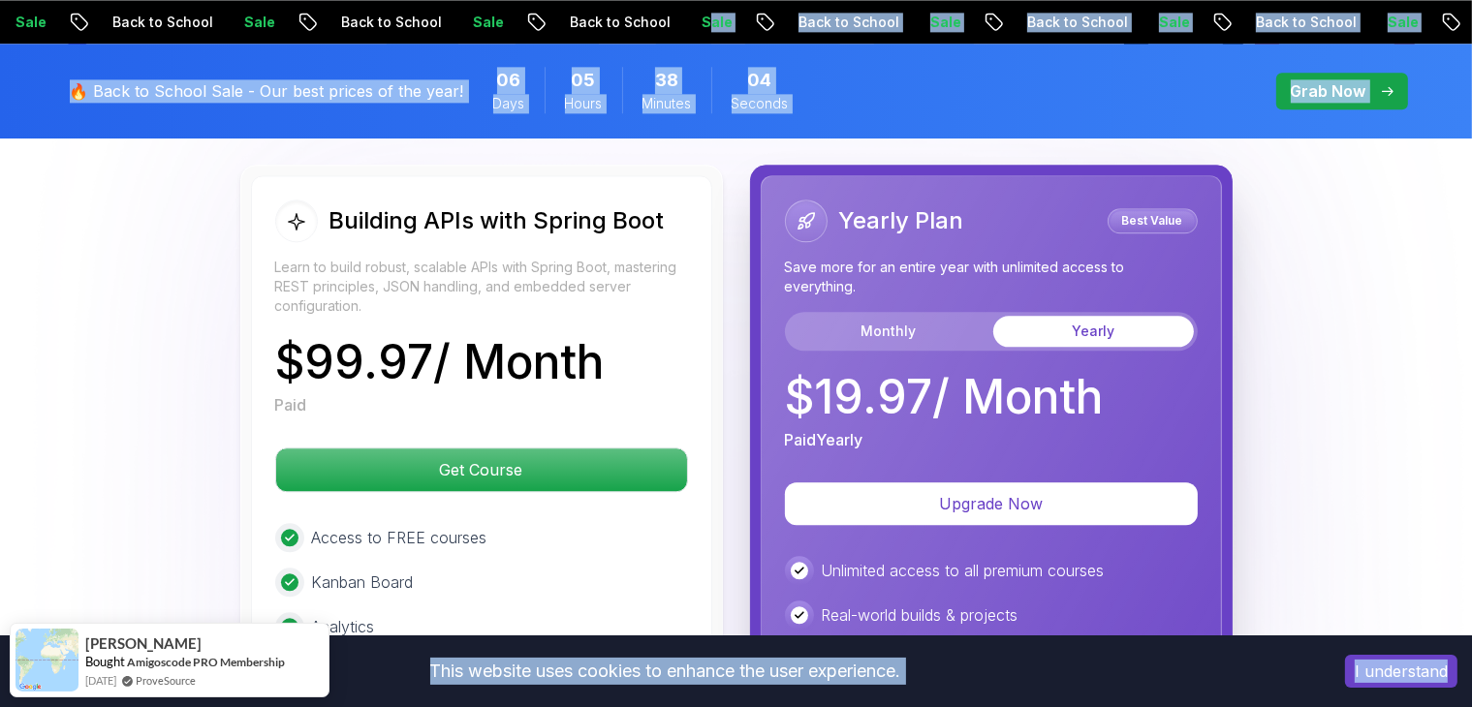
click at [732, 44] on div "🔥 Back to School Sale - Our best prices of the year! 06 Days 05 Hours 38 Minute…" at bounding box center [736, 91] width 1356 height 95
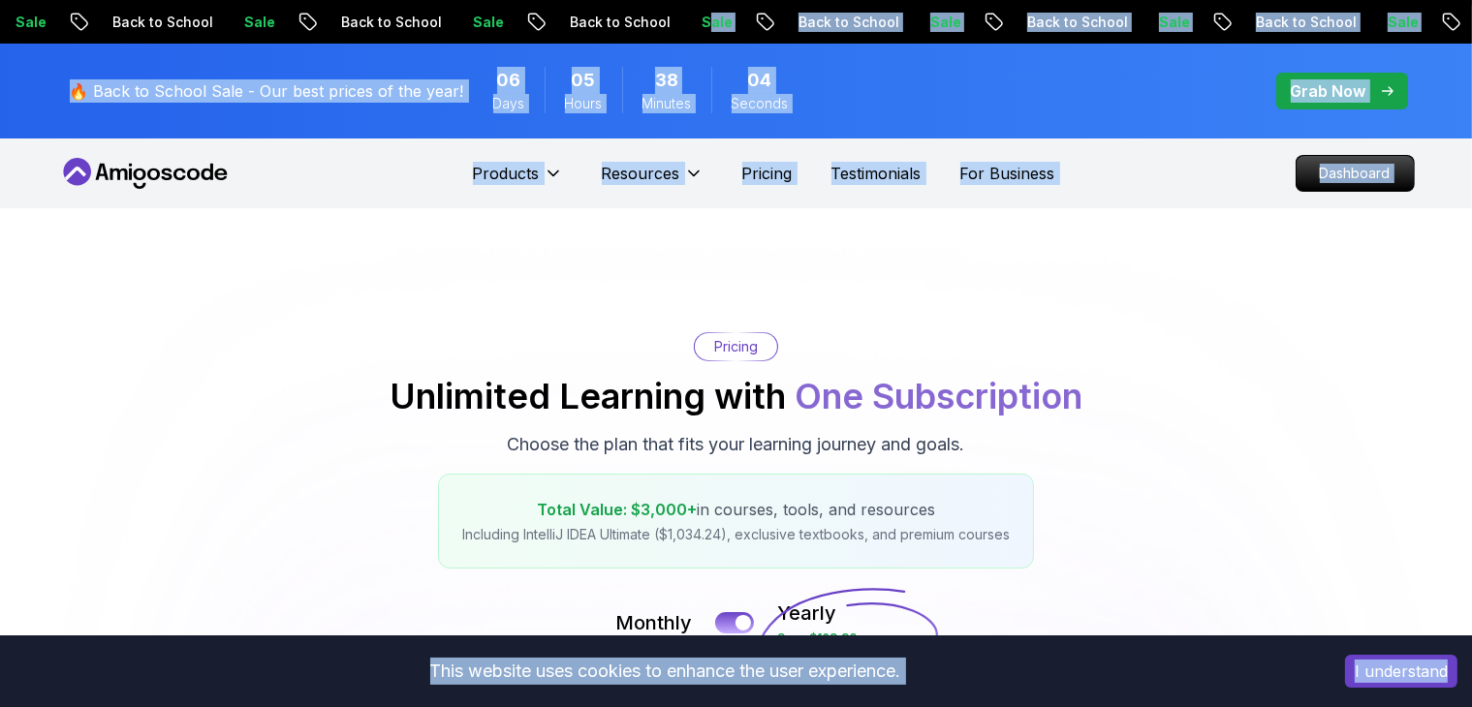
click at [932, 96] on div "🔥 Back to School Sale - Our best prices of the year! 06 Days 05 Hours 38 Minute…" at bounding box center [736, 91] width 1356 height 95
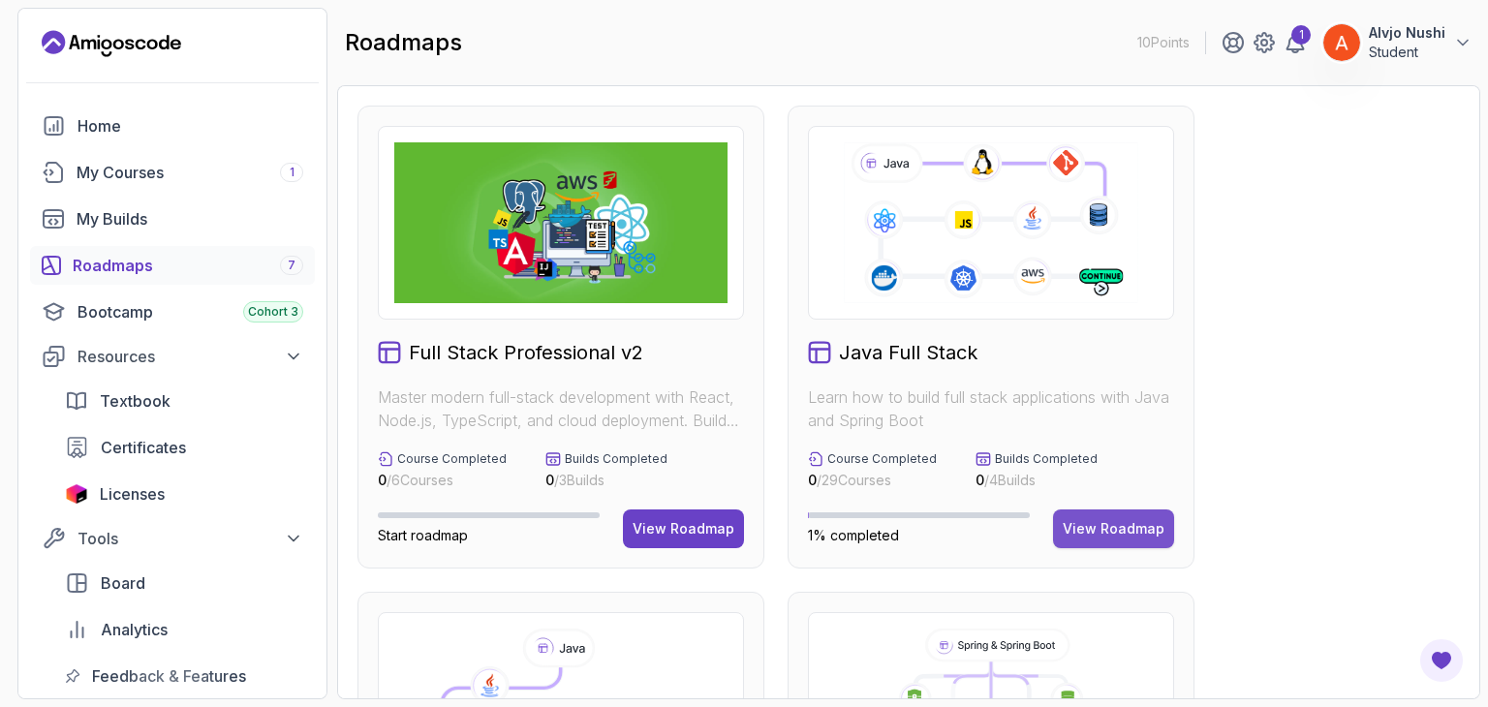
click at [1089, 540] on button "View Roadmap" at bounding box center [1113, 529] width 121 height 39
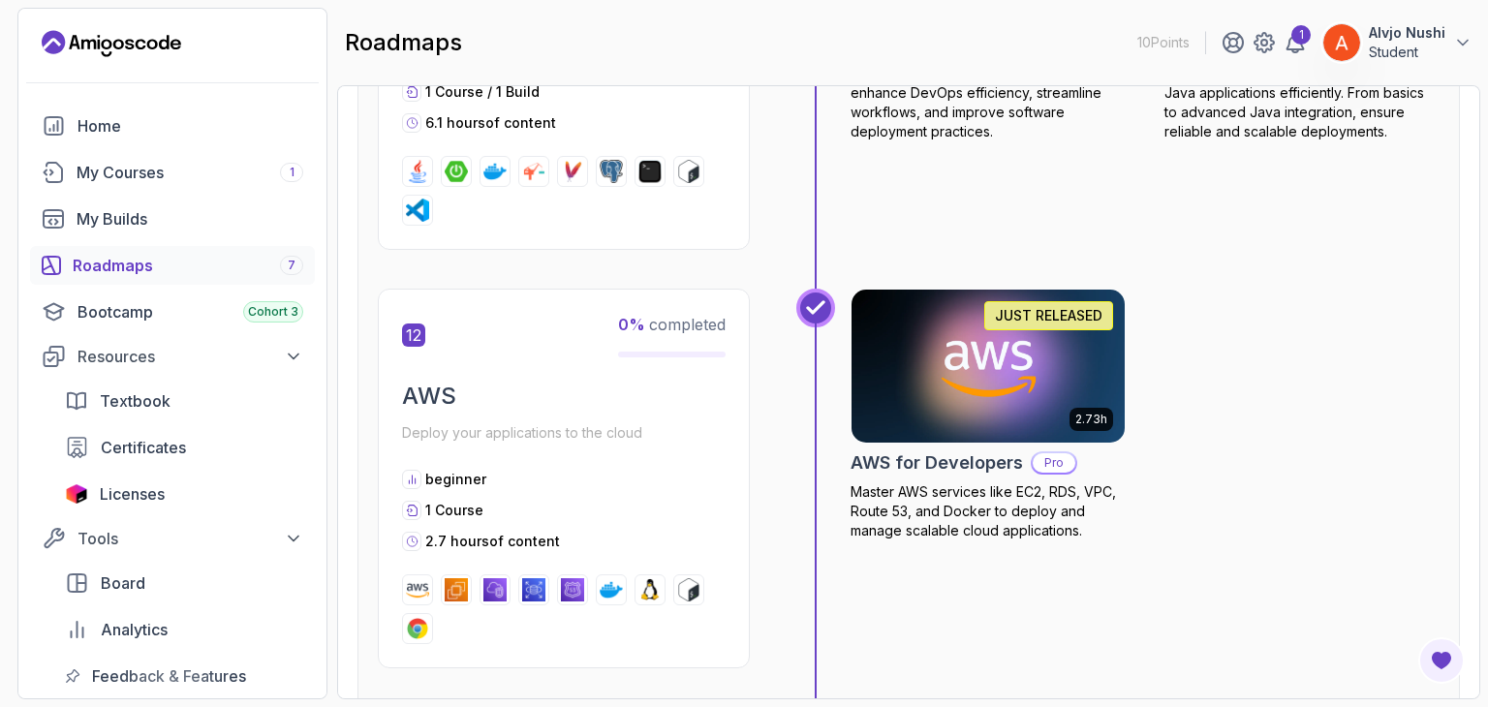
scroll to position [5300, 0]
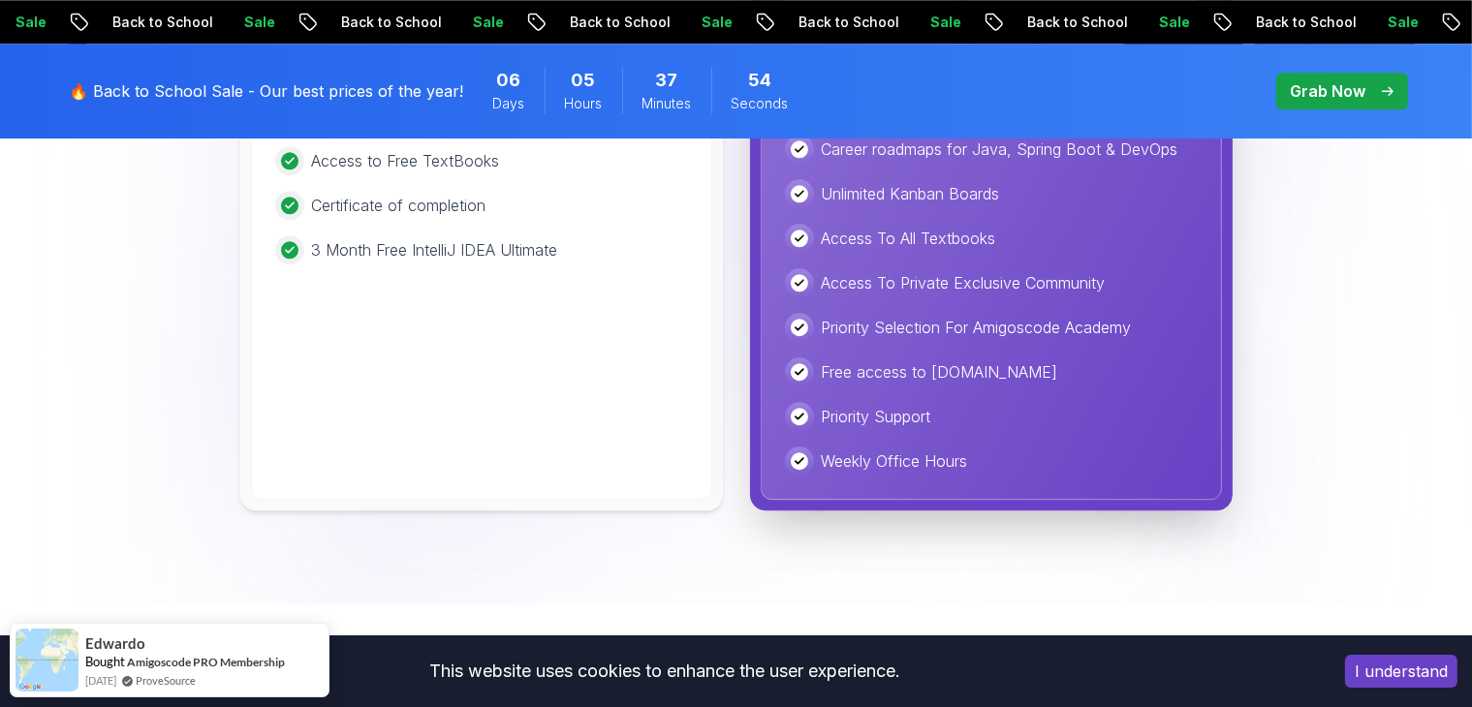
scroll to position [5065, 0]
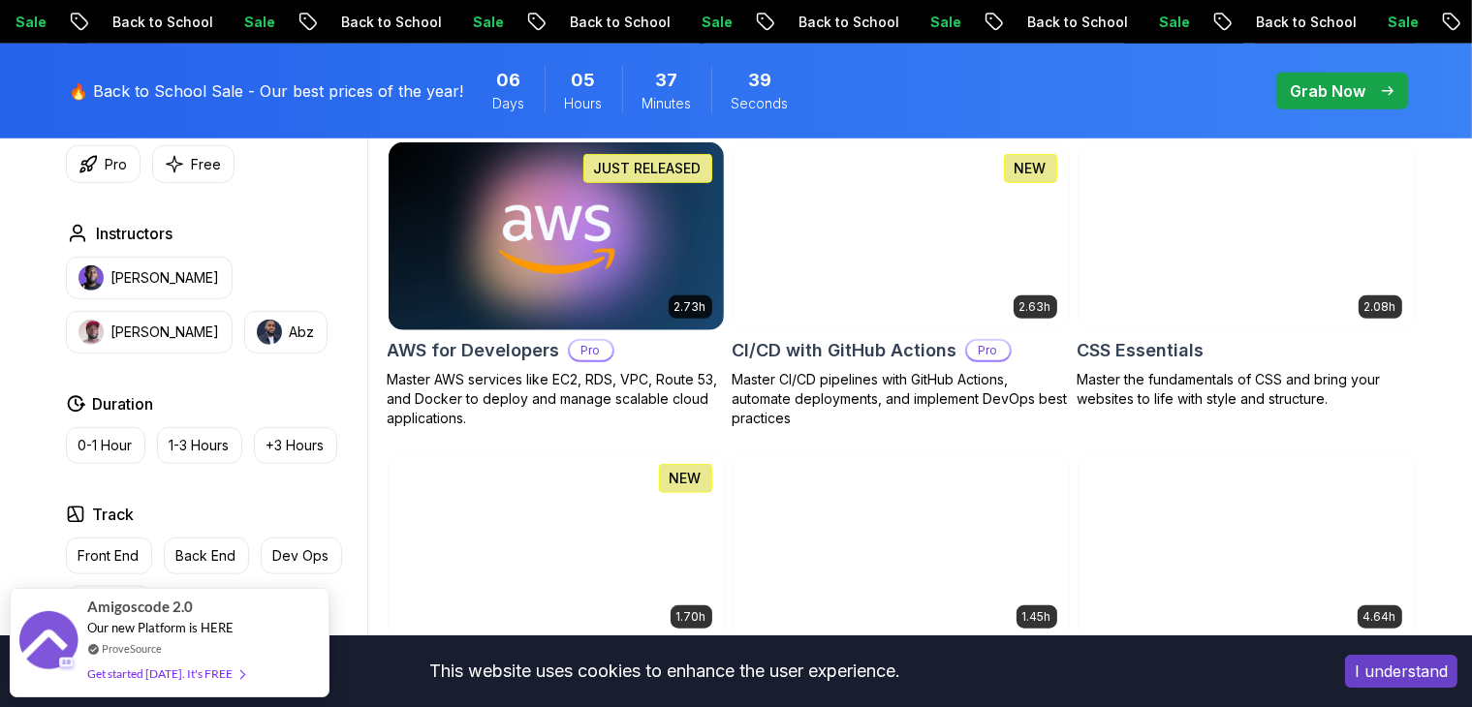
scroll to position [1647, 0]
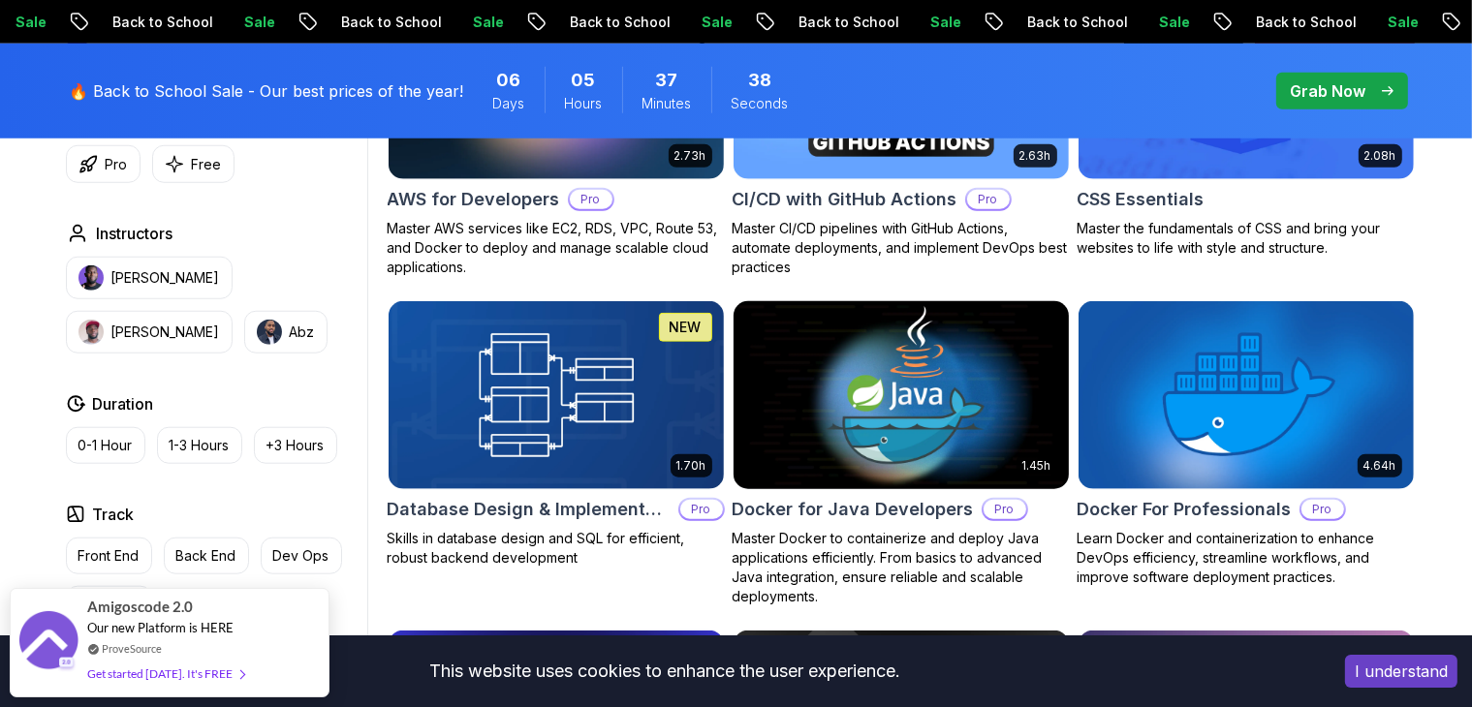
click at [913, 399] on img at bounding box center [901, 394] width 352 height 197
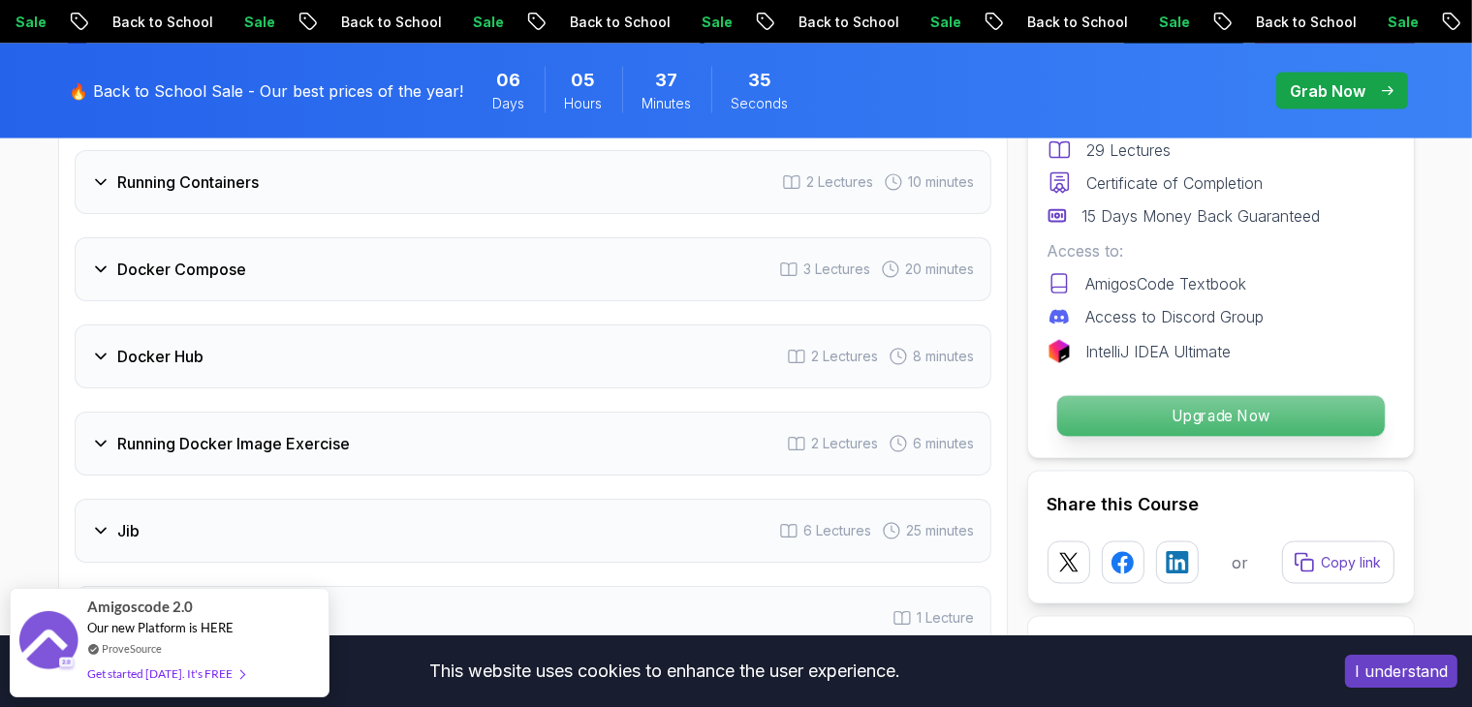
click at [1093, 398] on p "Upgrade Now" at bounding box center [1219, 416] width 327 height 41
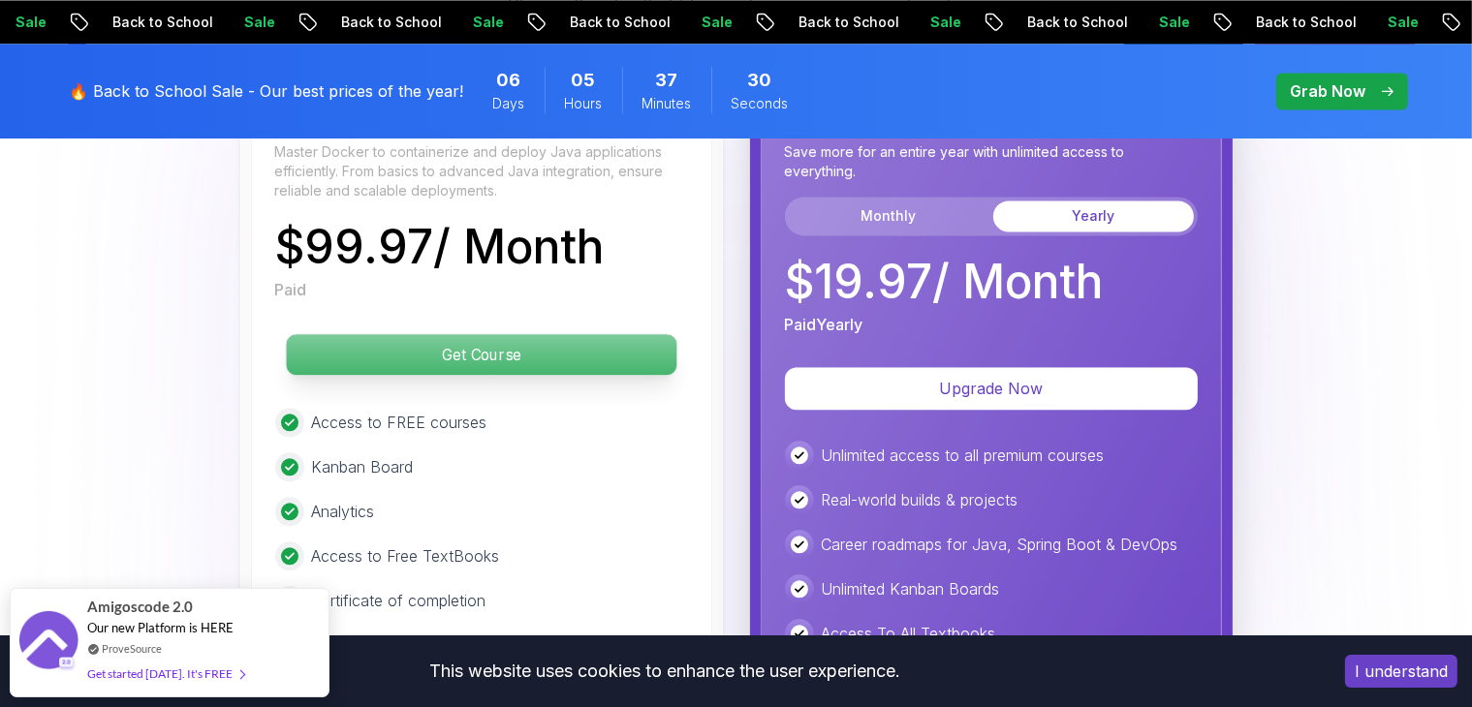
scroll to position [4057, 0]
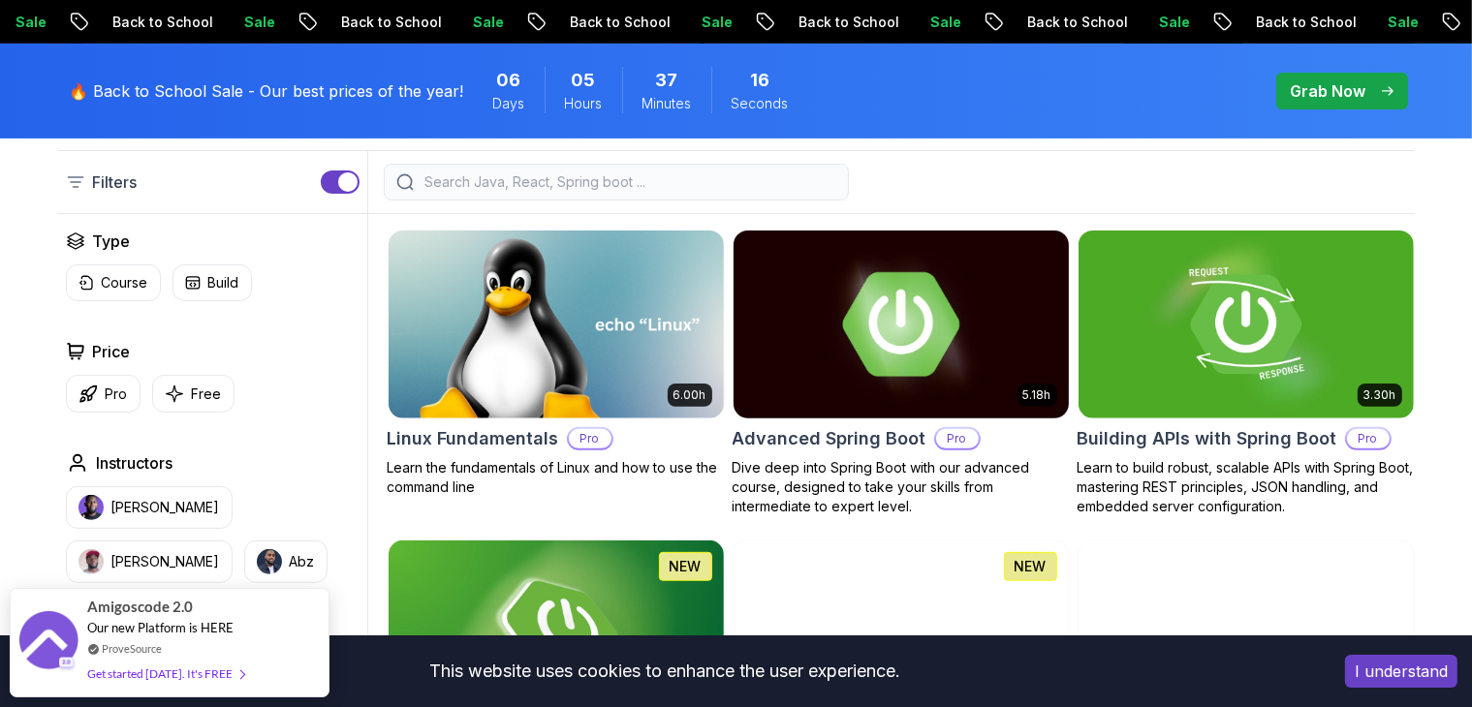
scroll to position [484, 0]
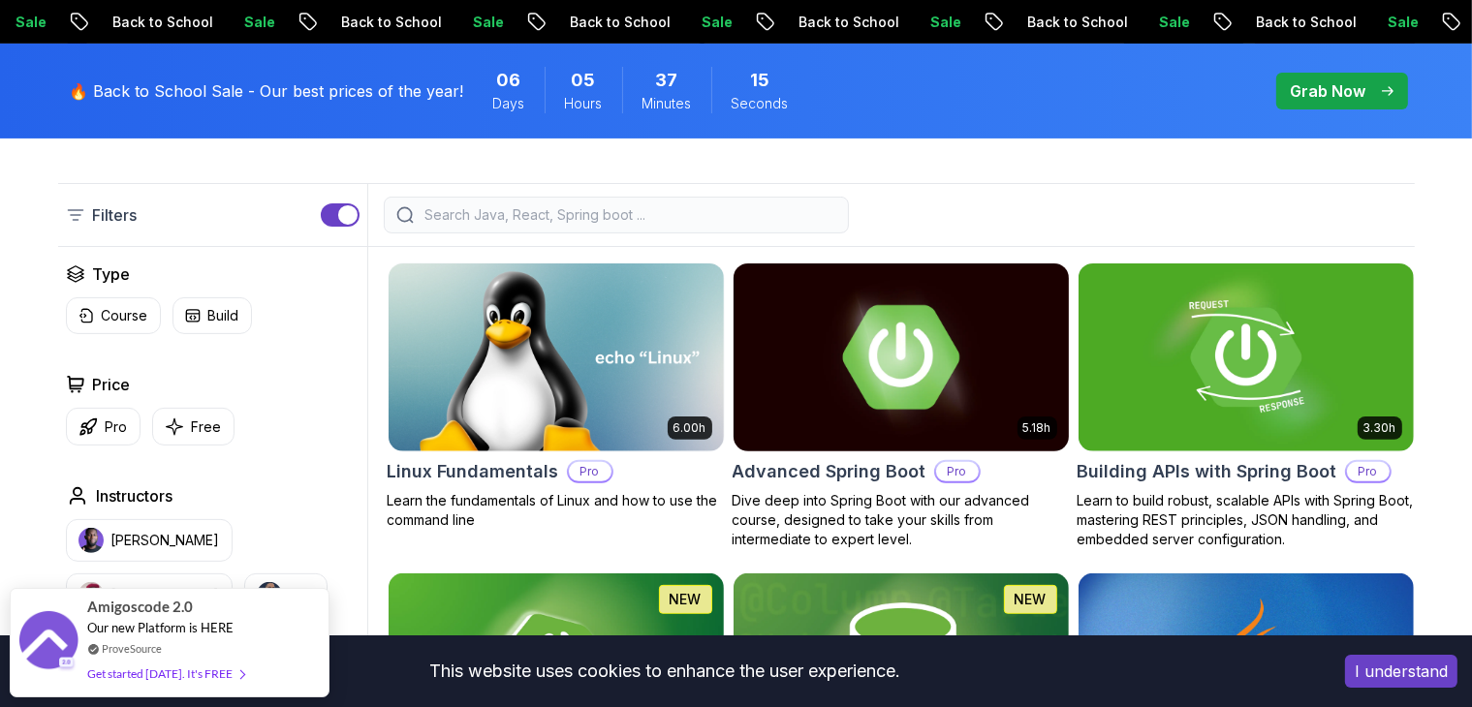
click at [915, 383] on img at bounding box center [901, 357] width 352 height 197
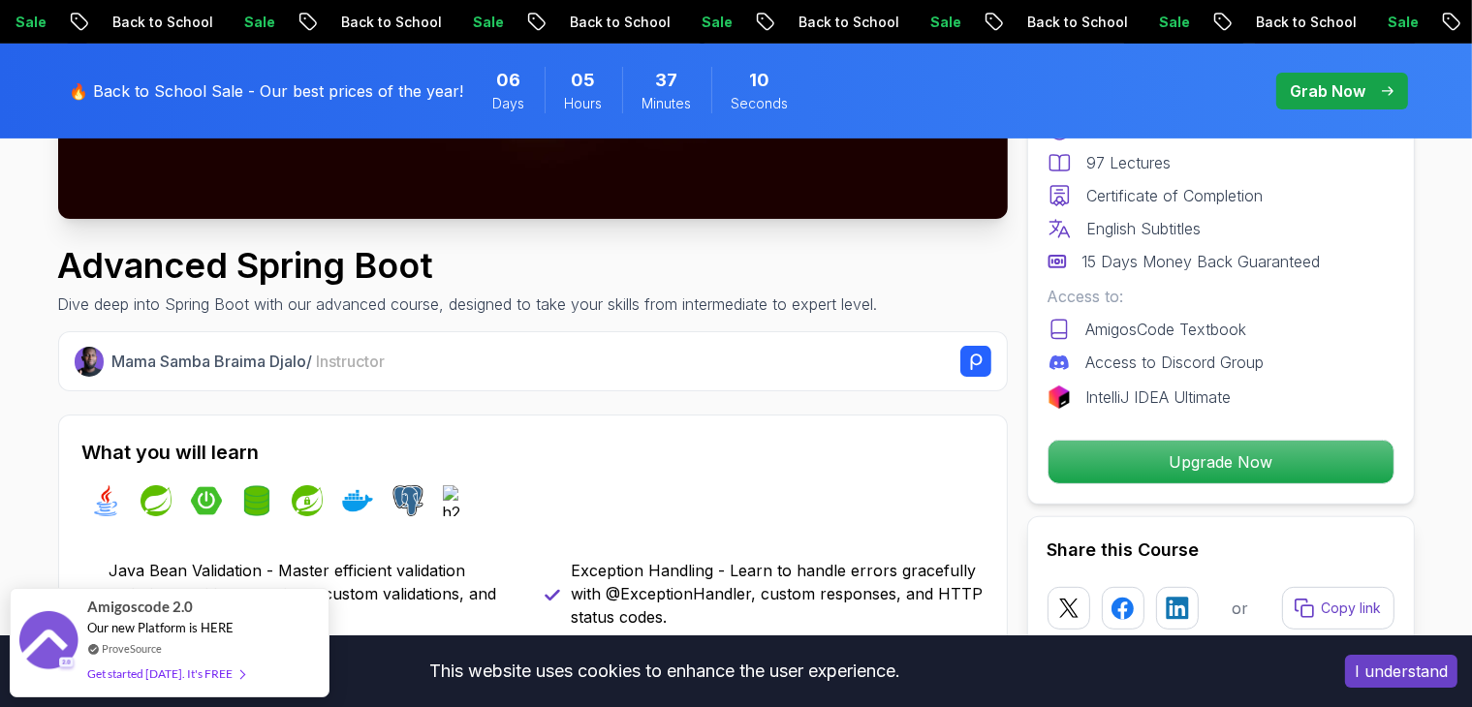
scroll to position [581, 0]
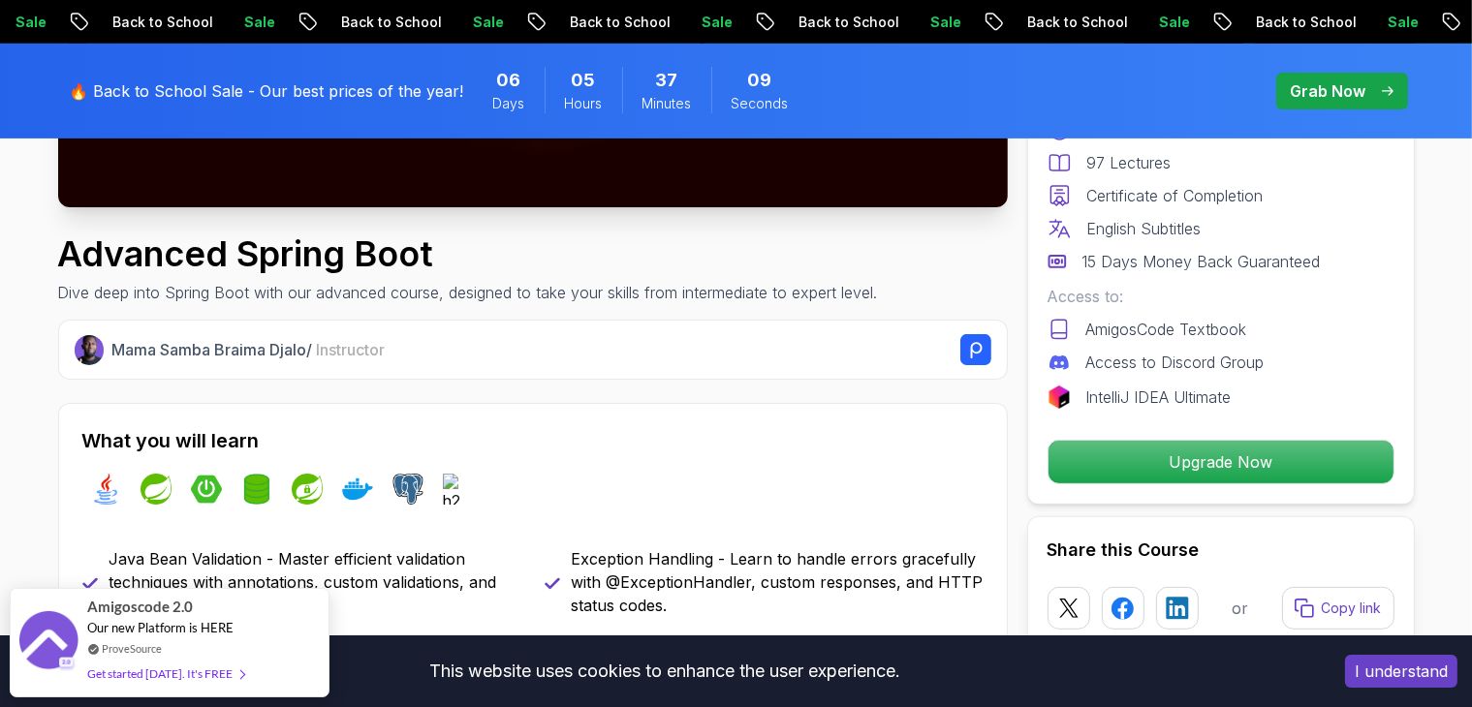
click at [686, 25] on p "Sale" at bounding box center [717, 22] width 62 height 19
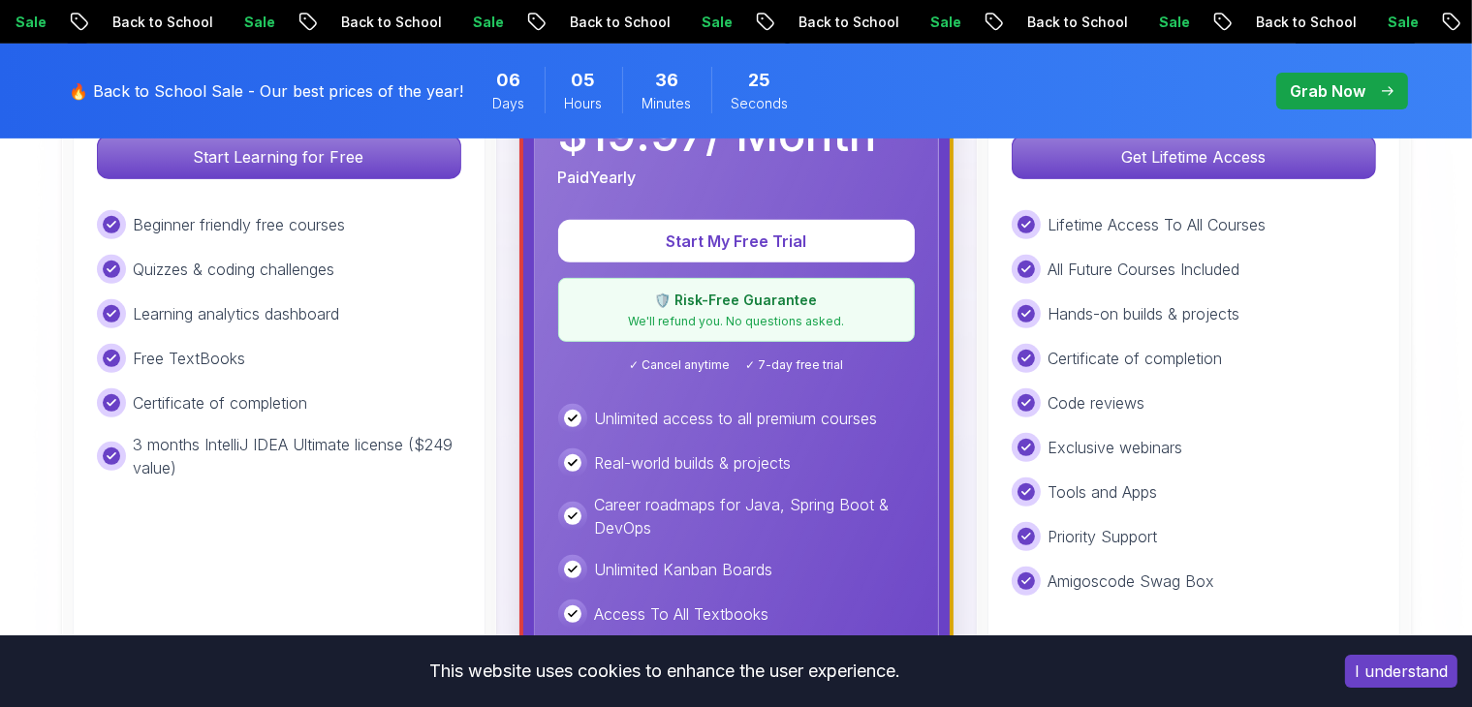
scroll to position [581, 0]
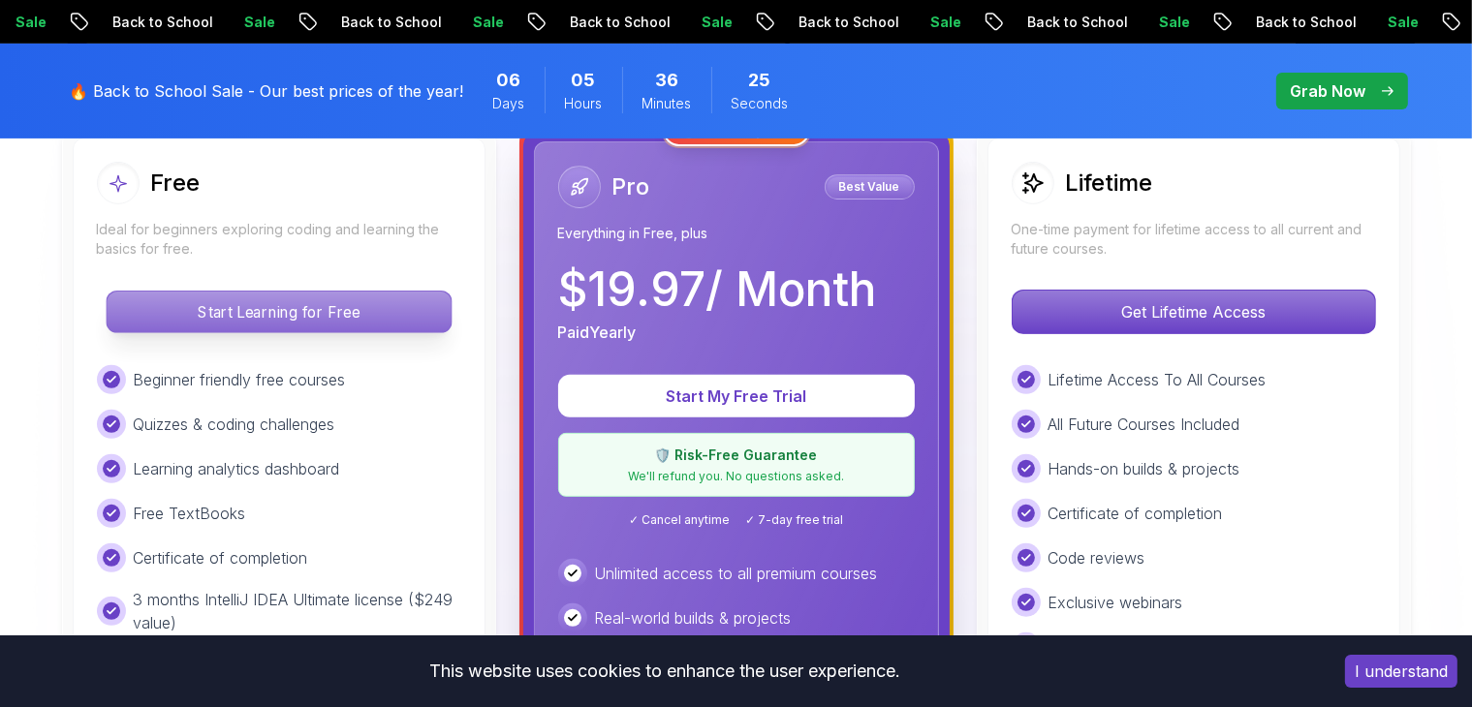
click at [310, 307] on p "Start Learning for Free" at bounding box center [279, 312] width 344 height 41
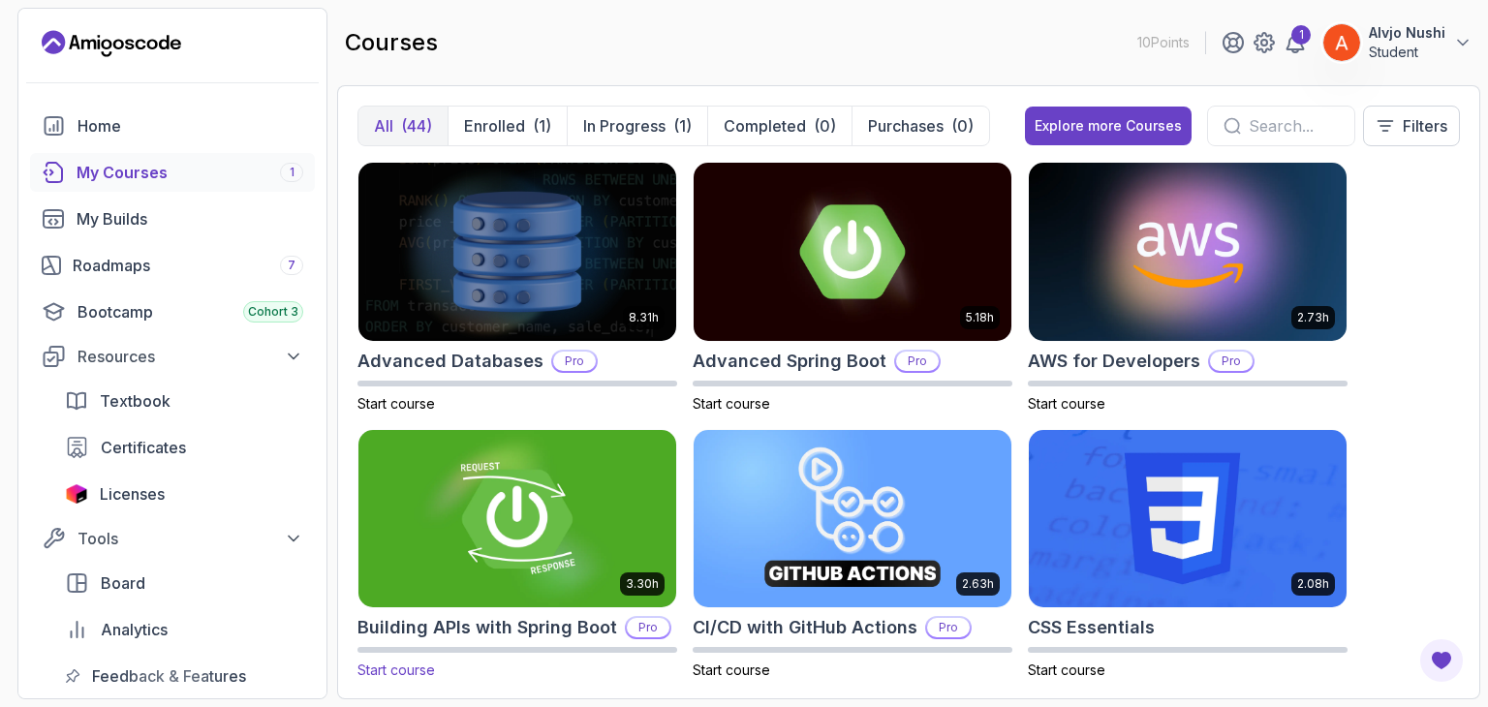
click at [522, 447] on img at bounding box center [517, 518] width 333 height 187
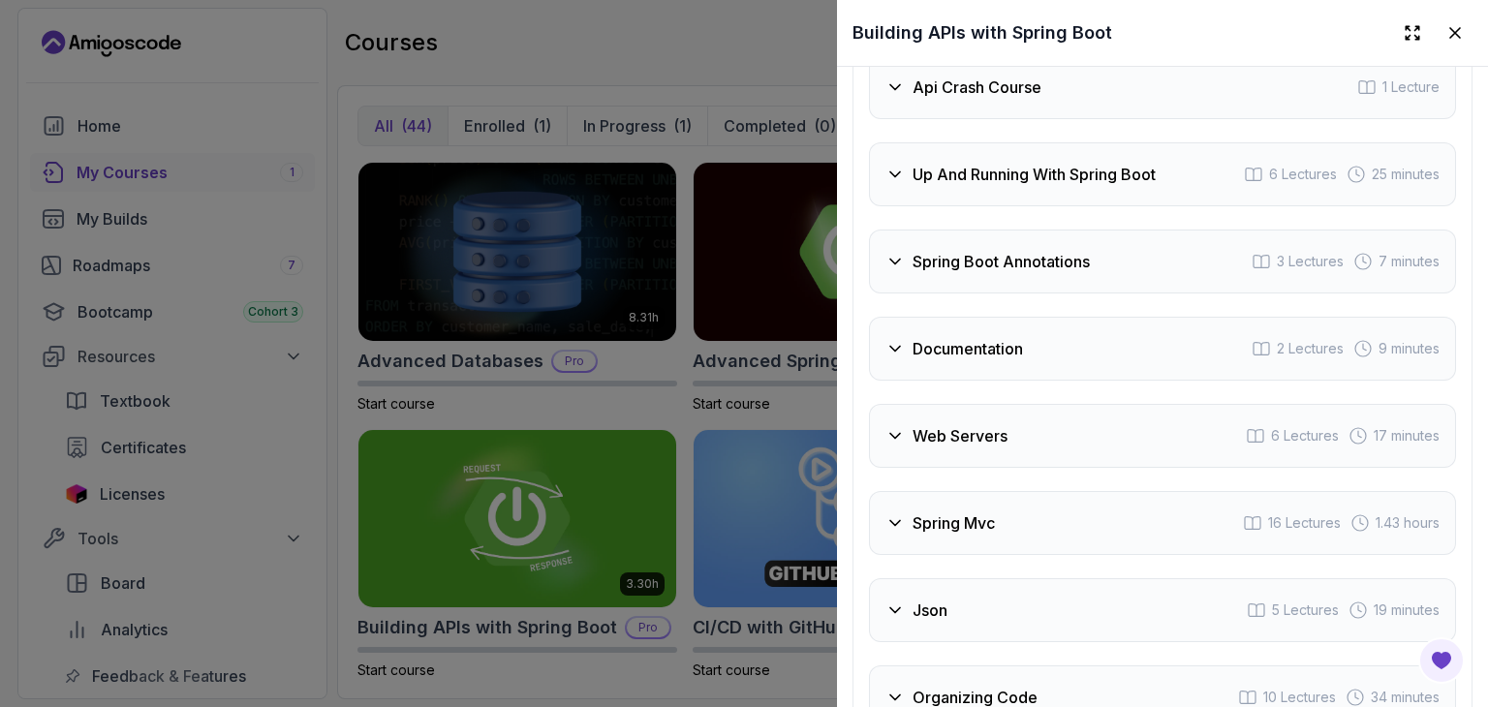
scroll to position [3767, 0]
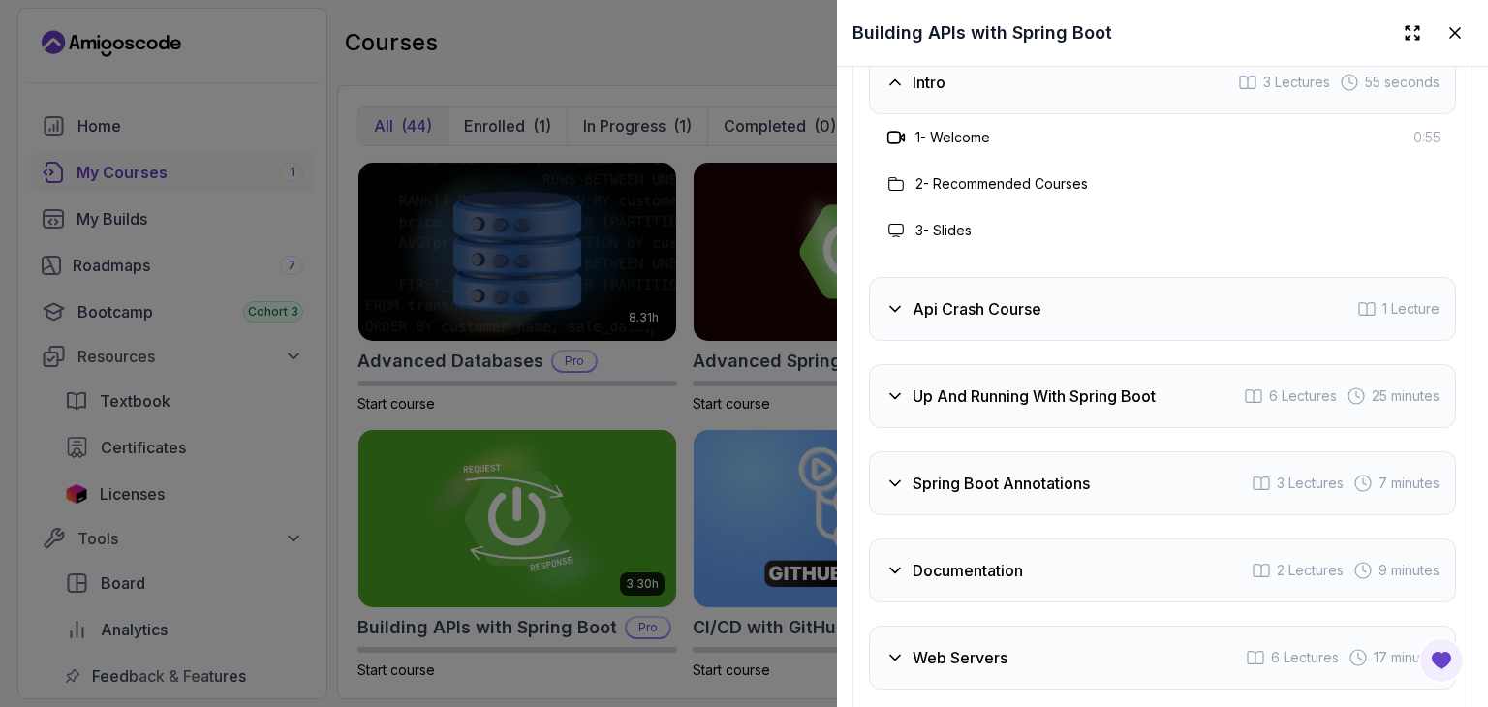
click at [1007, 149] on div "1 - Welcome 0:55" at bounding box center [1162, 137] width 556 height 23
drag, startPoint x: 875, startPoint y: 210, endPoint x: 899, endPoint y: 206, distance: 24.5
click at [876, 161] on div "1 - Welcome 0:55" at bounding box center [1162, 137] width 587 height 46
click at [901, 147] on icon at bounding box center [895, 137] width 19 height 19
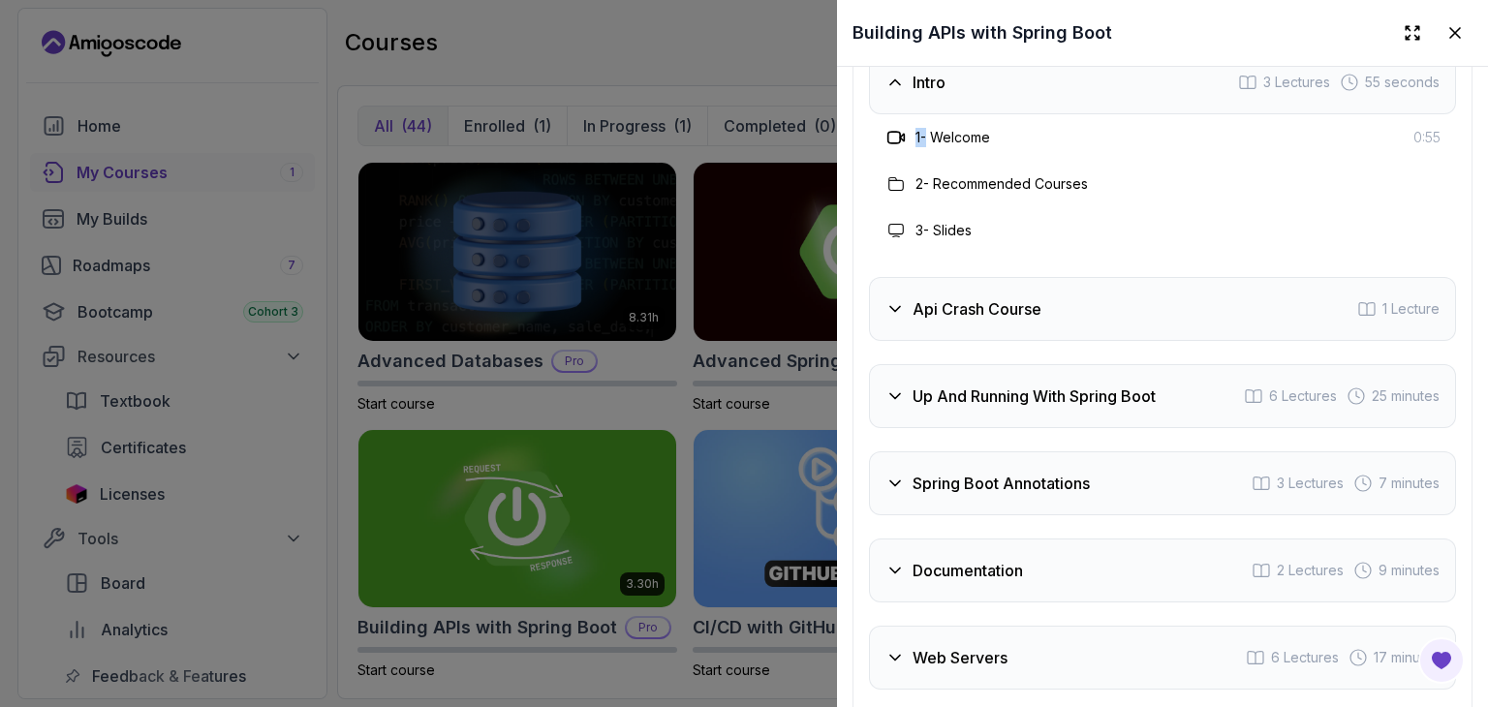
click at [901, 147] on icon at bounding box center [895, 137] width 19 height 19
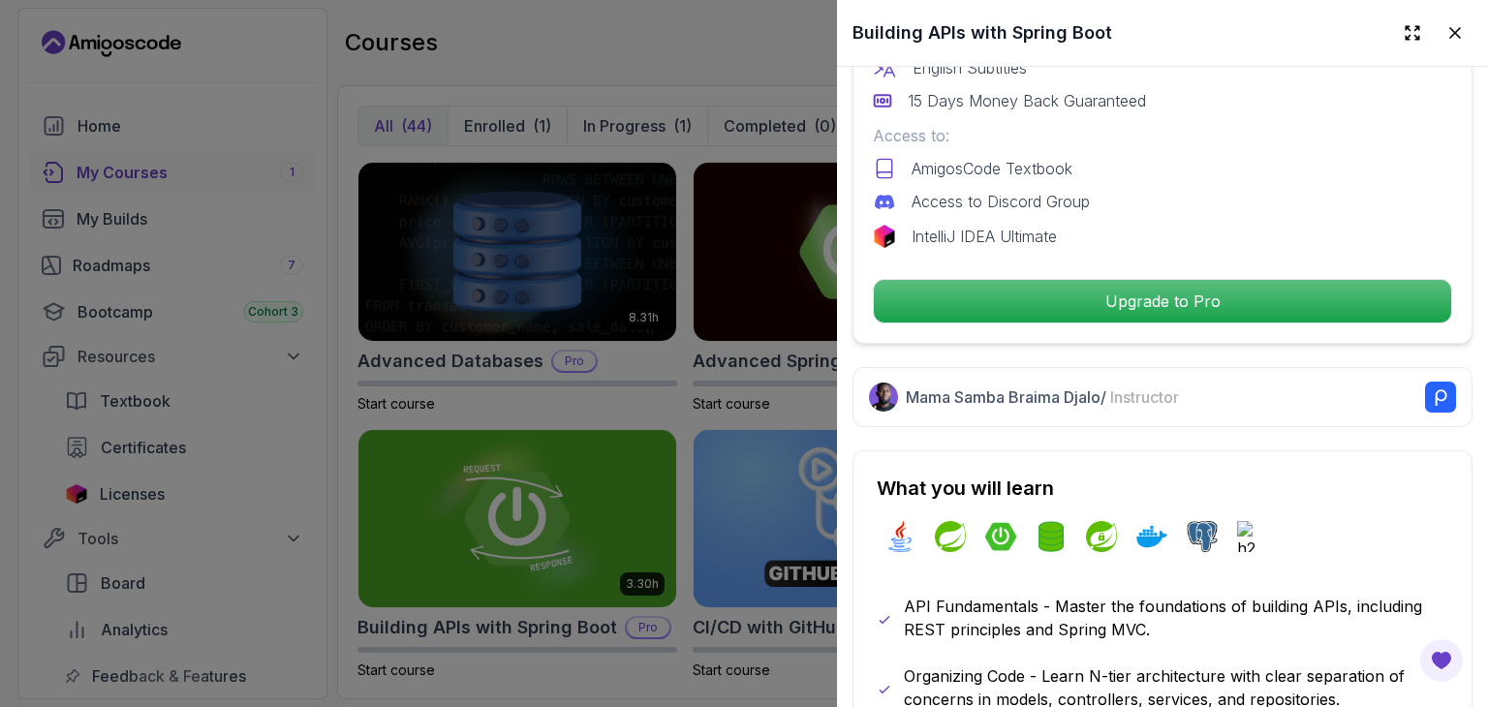
scroll to position [678, 0]
click at [504, 462] on div at bounding box center [744, 353] width 1488 height 707
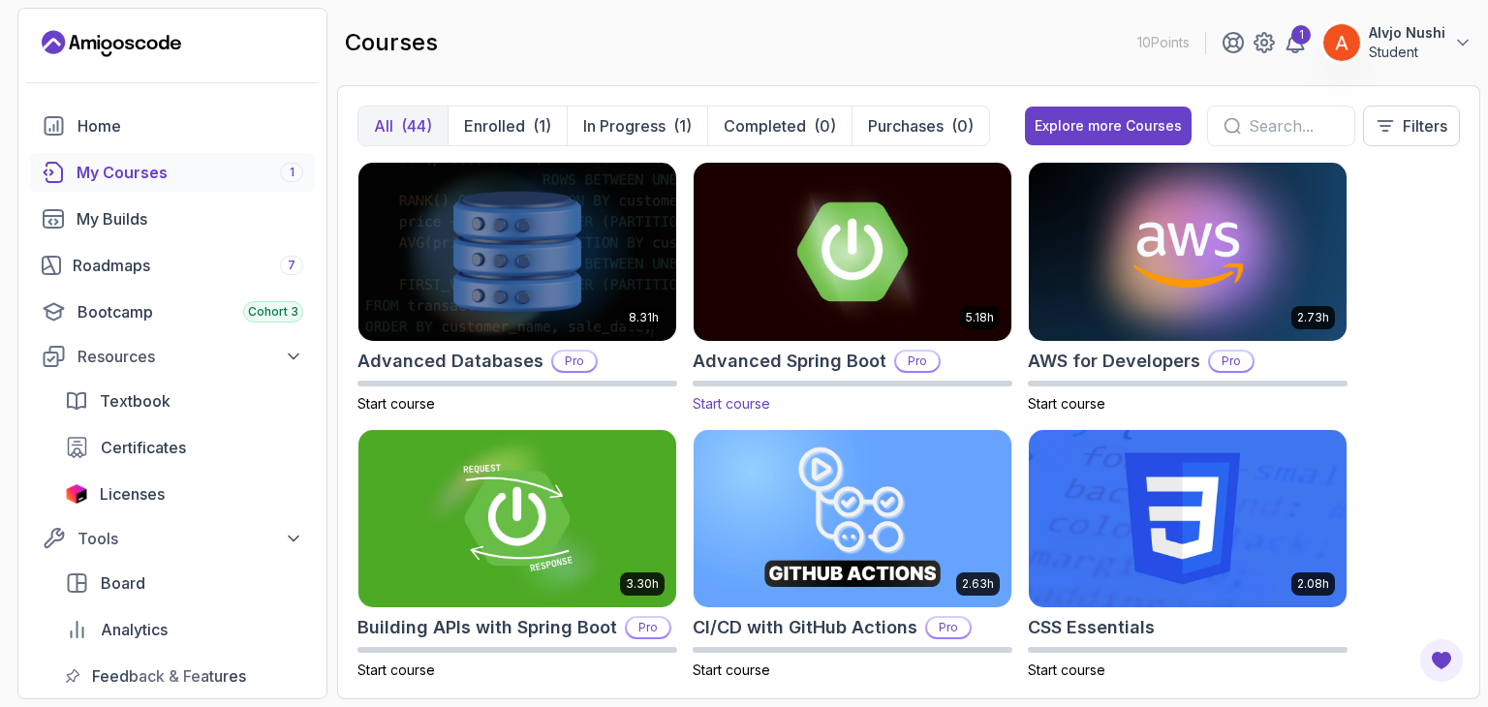
click at [839, 304] on img at bounding box center [852, 251] width 333 height 187
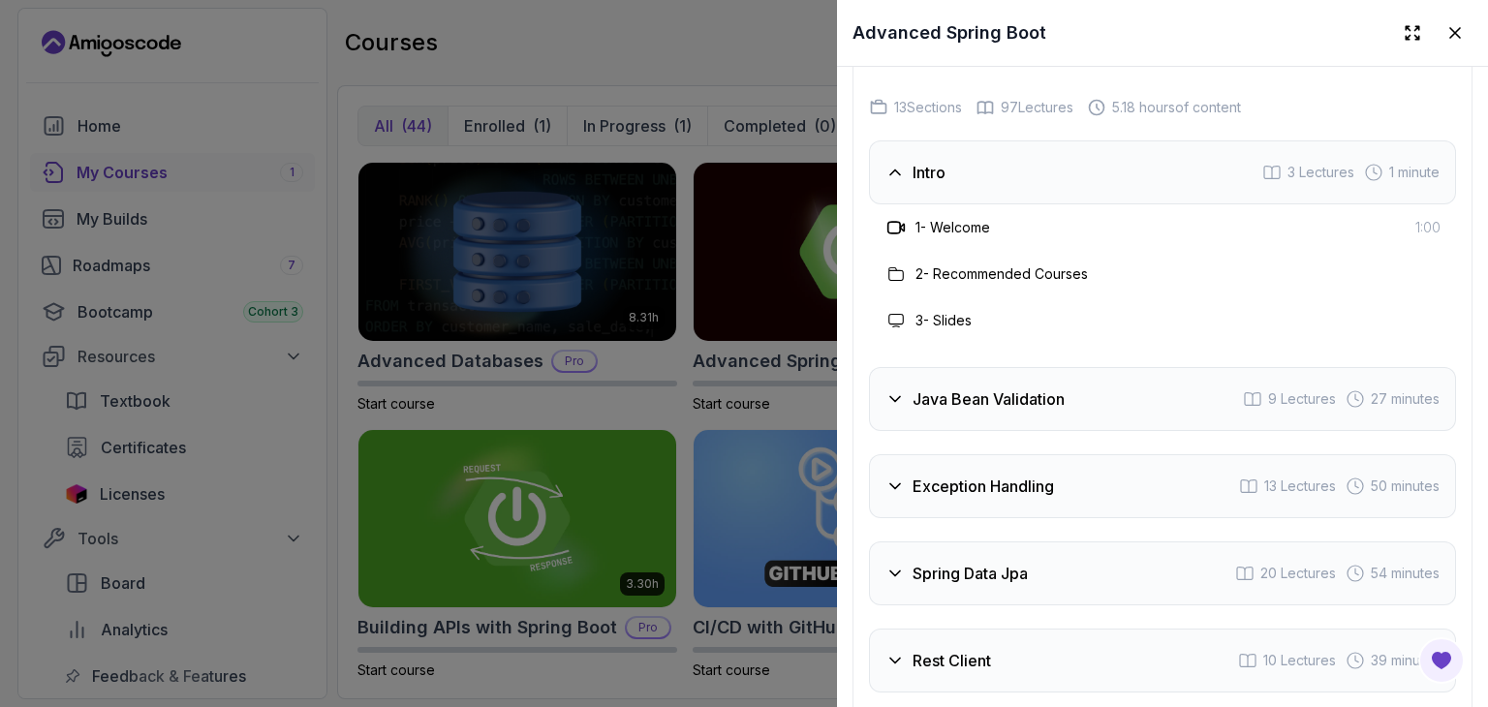
scroll to position [3487, 0]
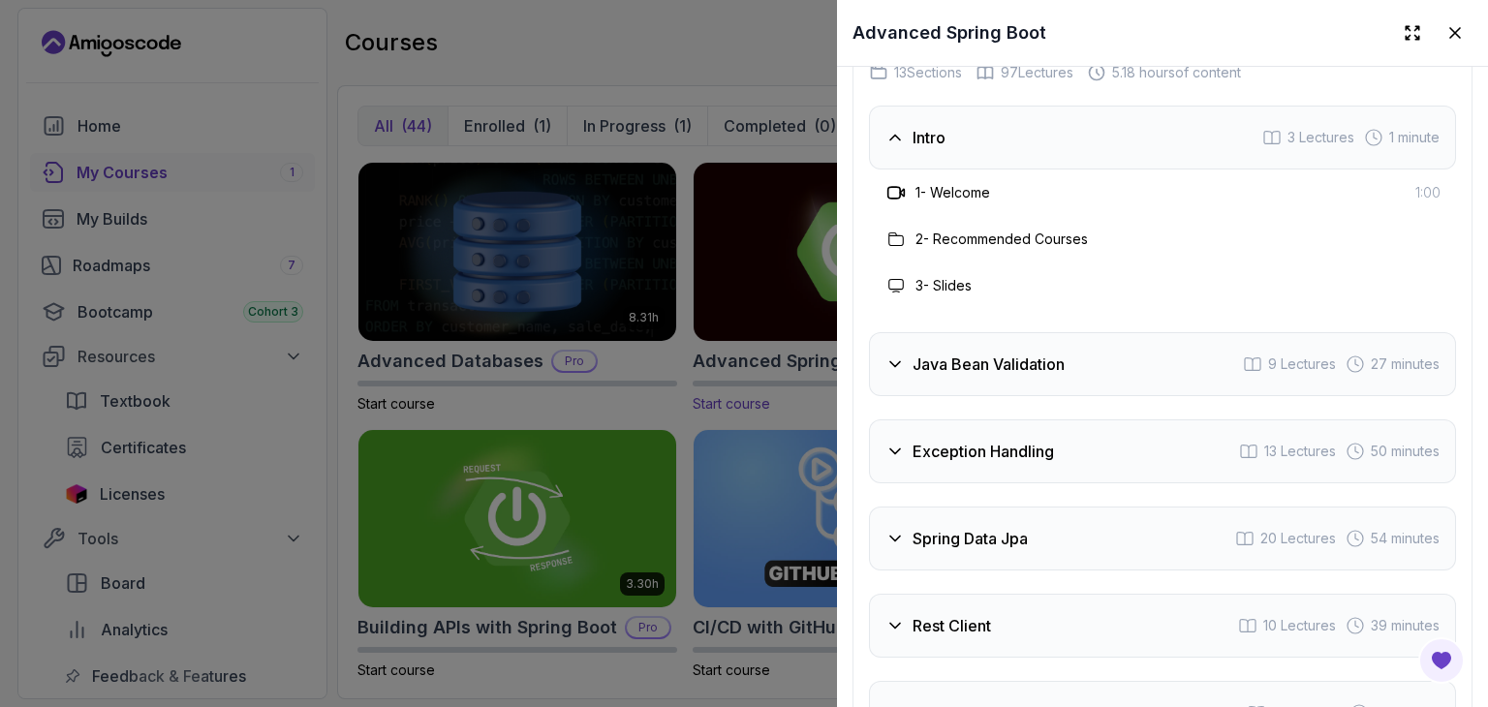
click at [694, 390] on div at bounding box center [744, 353] width 1488 height 707
